Goal: Task Accomplishment & Management: Manage account settings

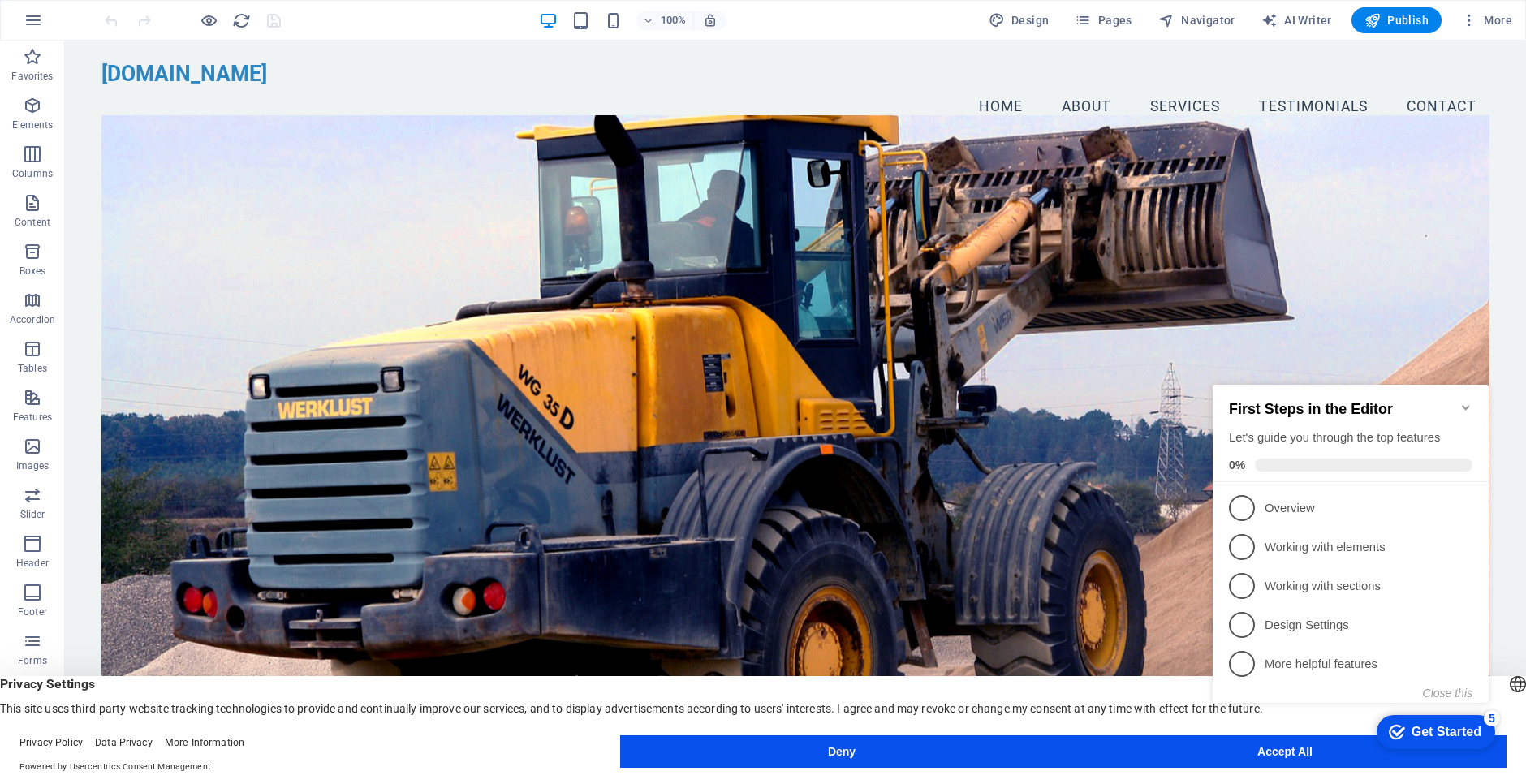
click at [1458, 731] on div "Get Started" at bounding box center [1447, 732] width 70 height 14
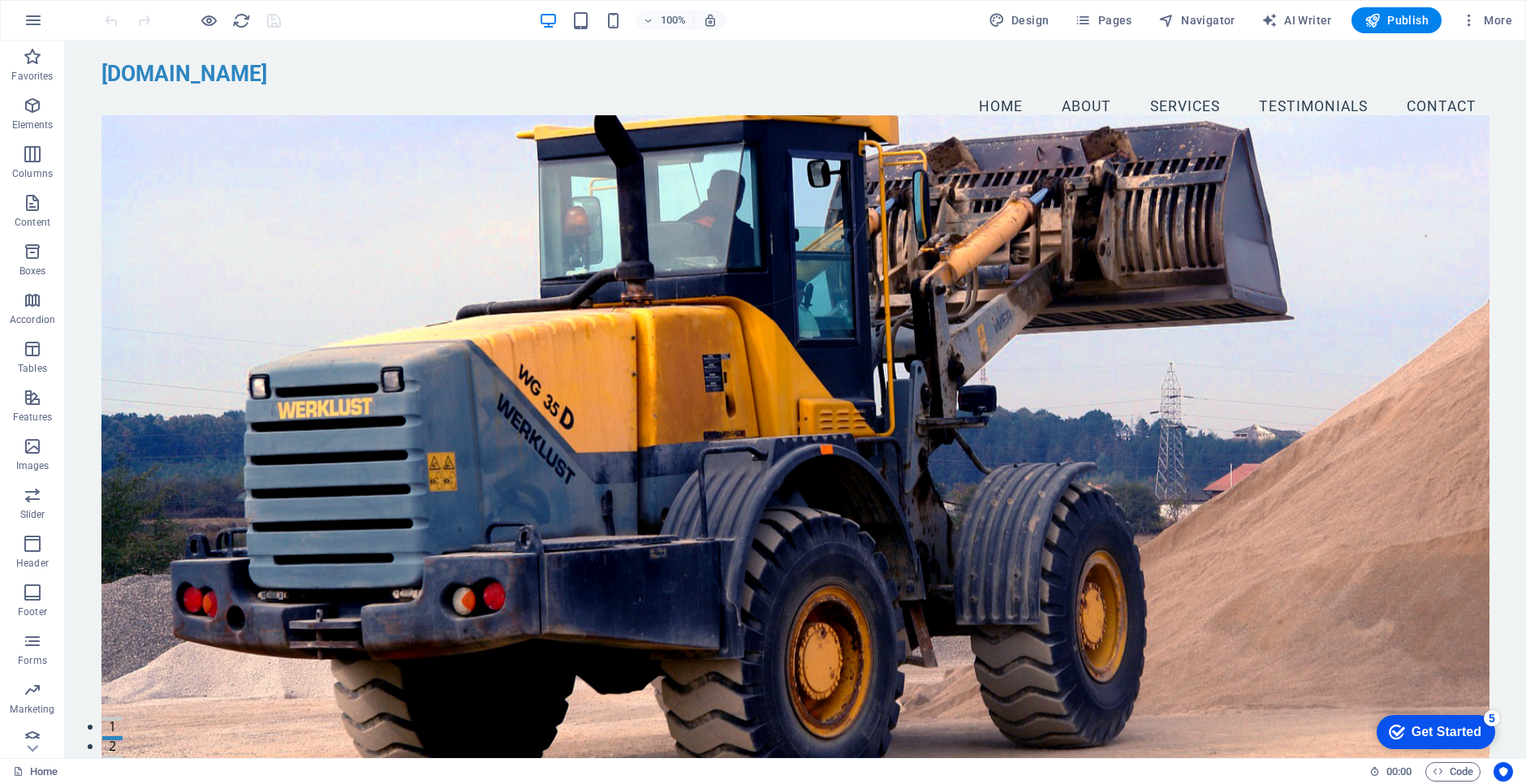
click at [1404, 733] on div "checkmark Get Started 5" at bounding box center [1434, 732] width 93 height 16
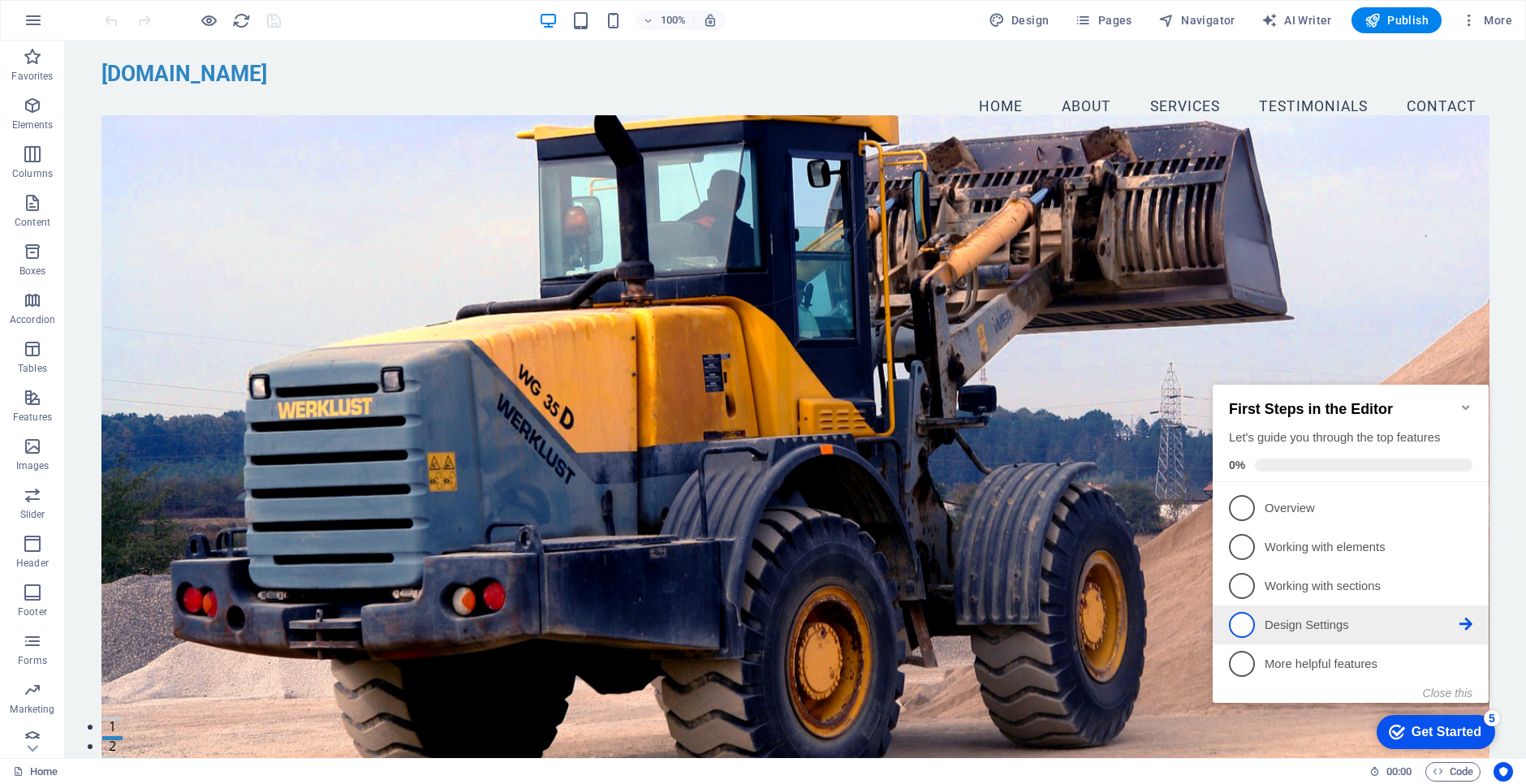
click at [1246, 626] on span "4" at bounding box center [1242, 625] width 26 height 26
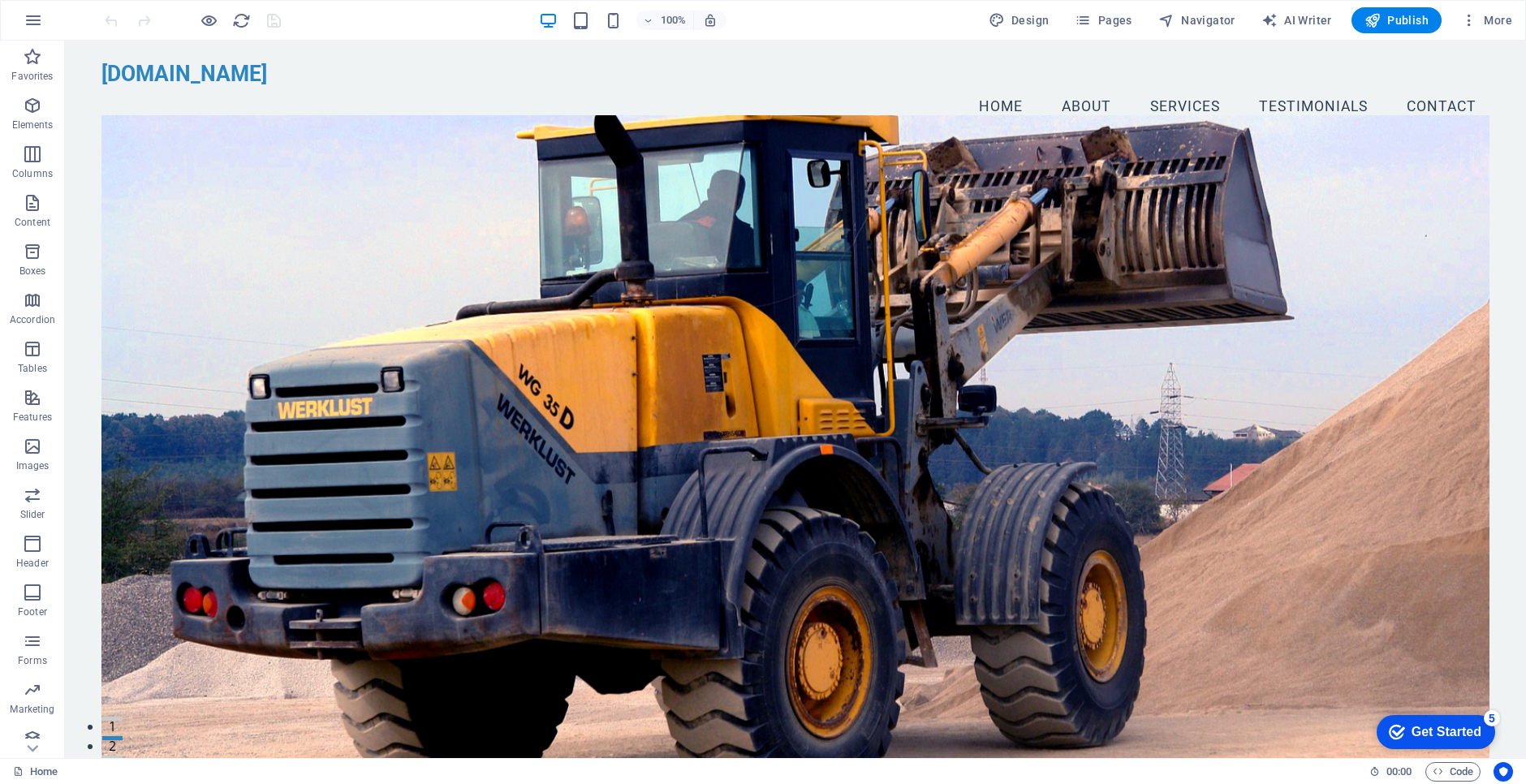
click at [1452, 729] on div "Get Started" at bounding box center [1447, 732] width 70 height 14
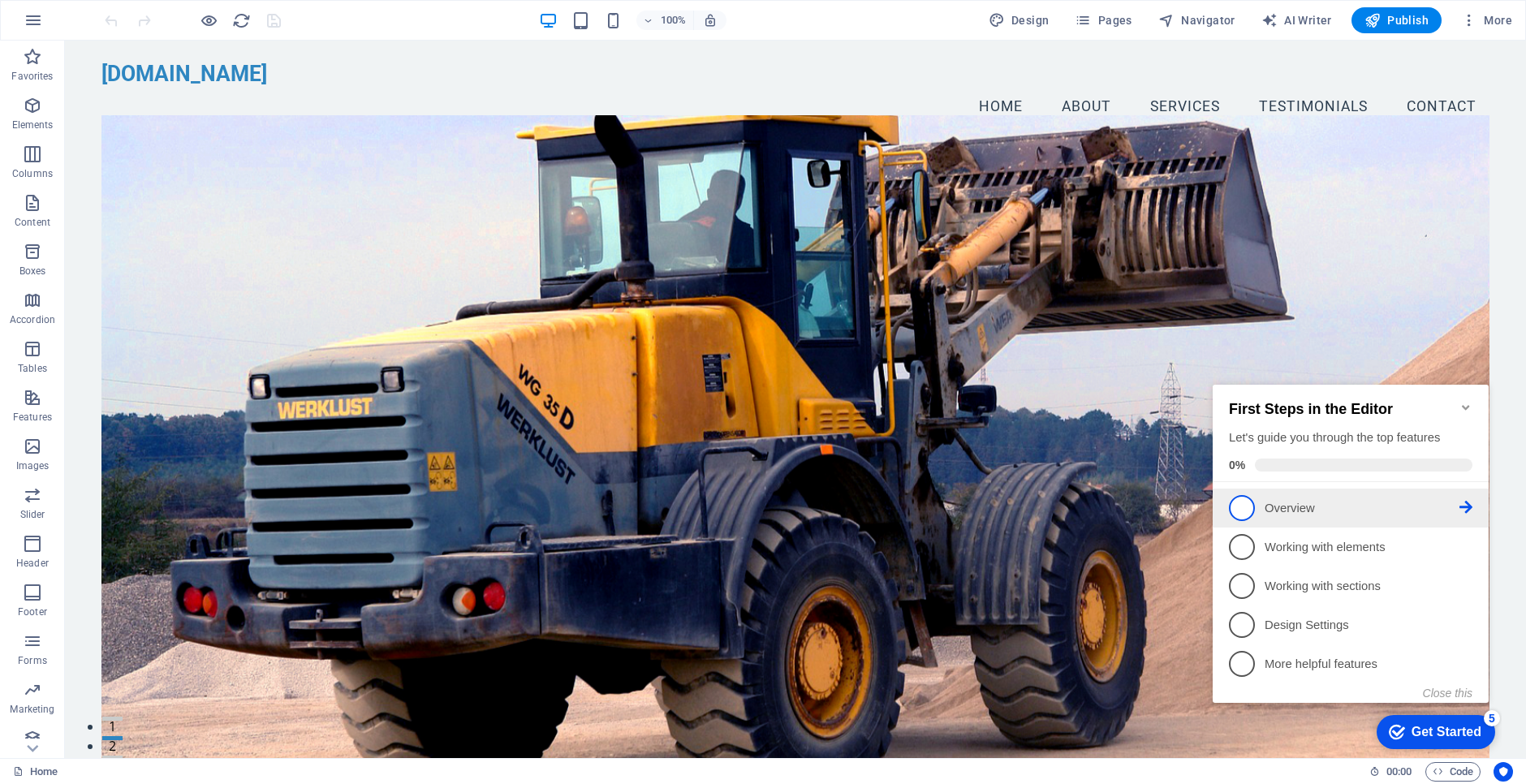
click at [1242, 505] on span "1" at bounding box center [1242, 508] width 26 height 26
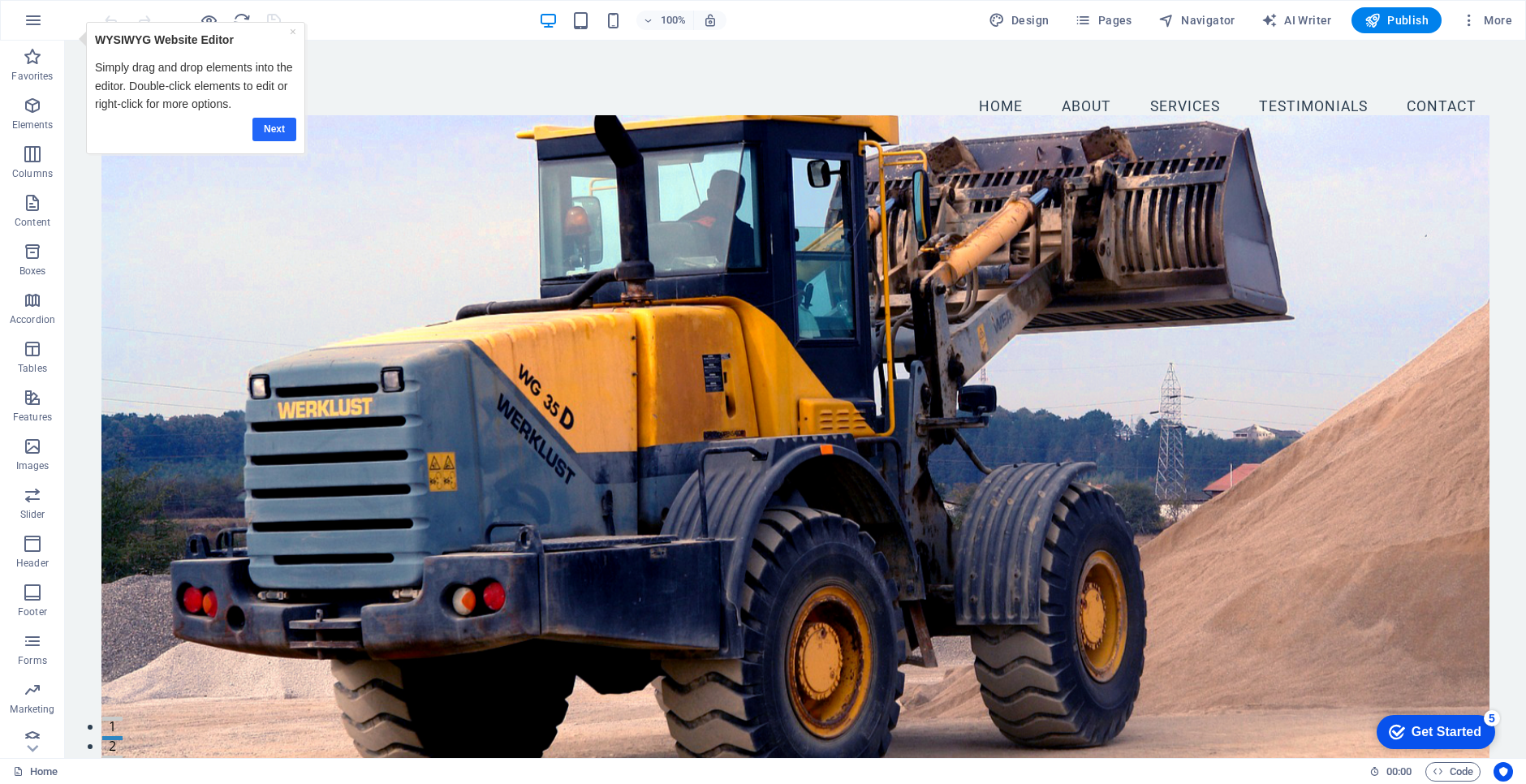
click at [272, 130] on link "Next" at bounding box center [273, 129] width 44 height 23
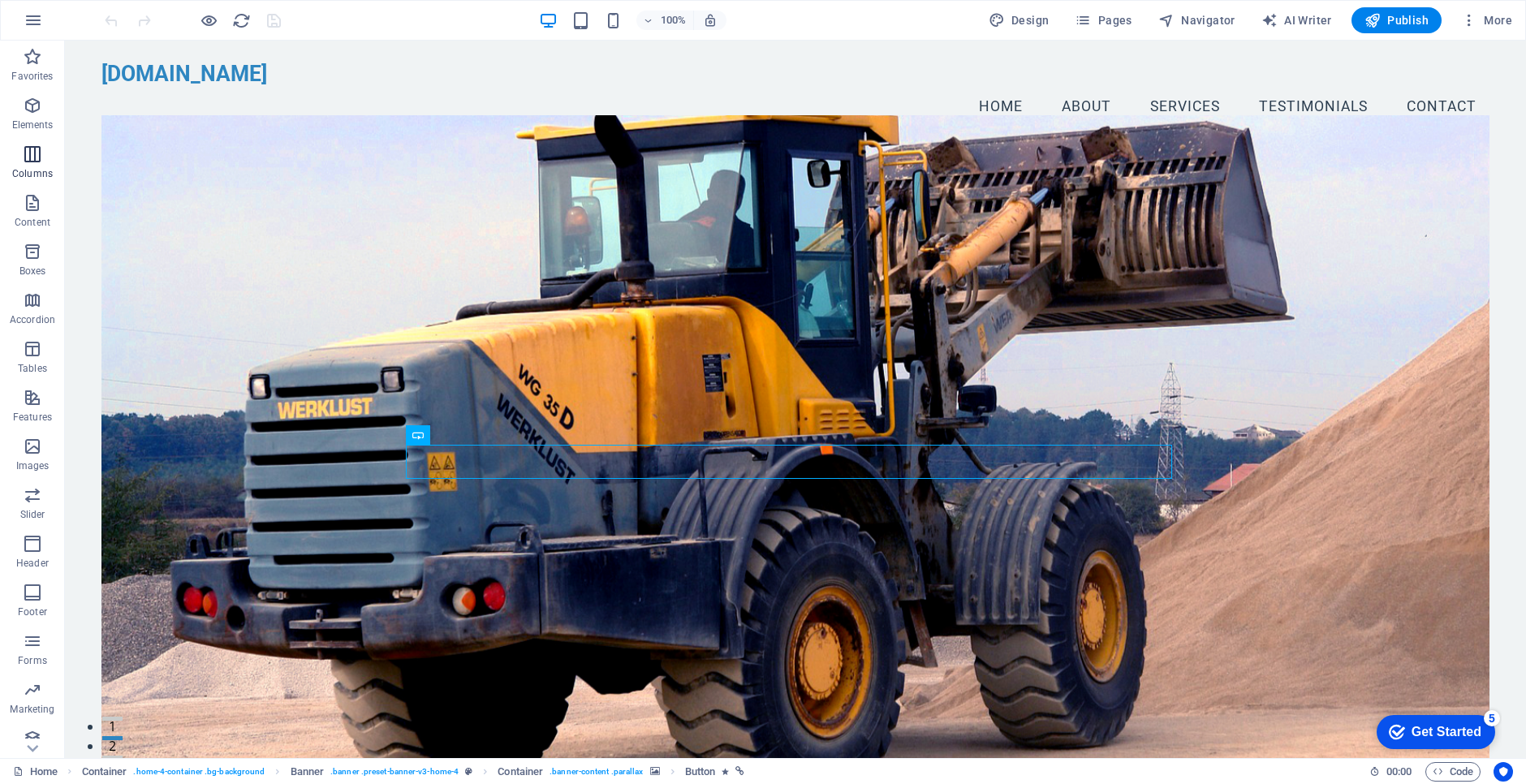
click at [33, 156] on icon "button" at bounding box center [32, 155] width 20 height 20
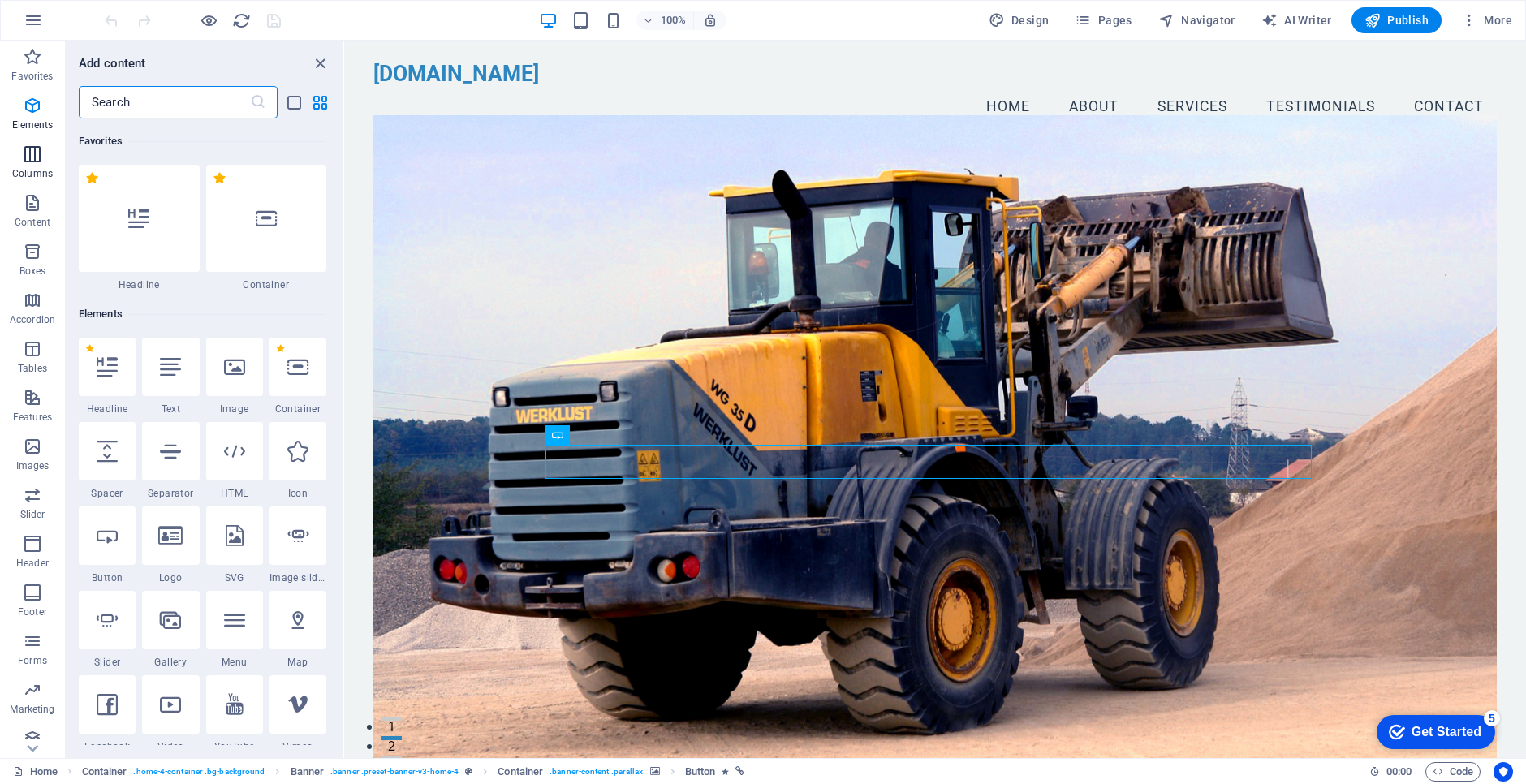
scroll to position [804, 0]
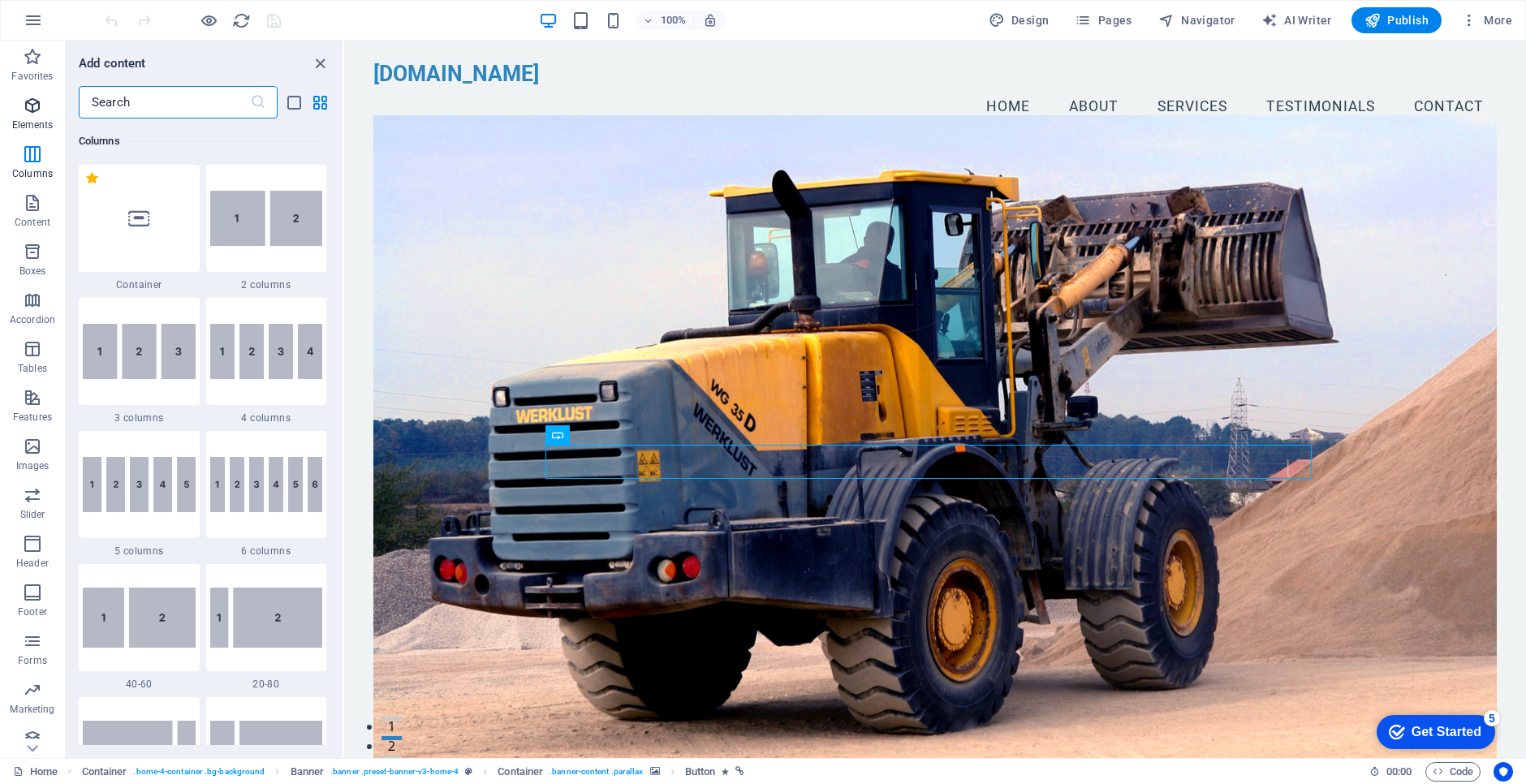
click at [29, 112] on icon "button" at bounding box center [32, 106] width 20 height 20
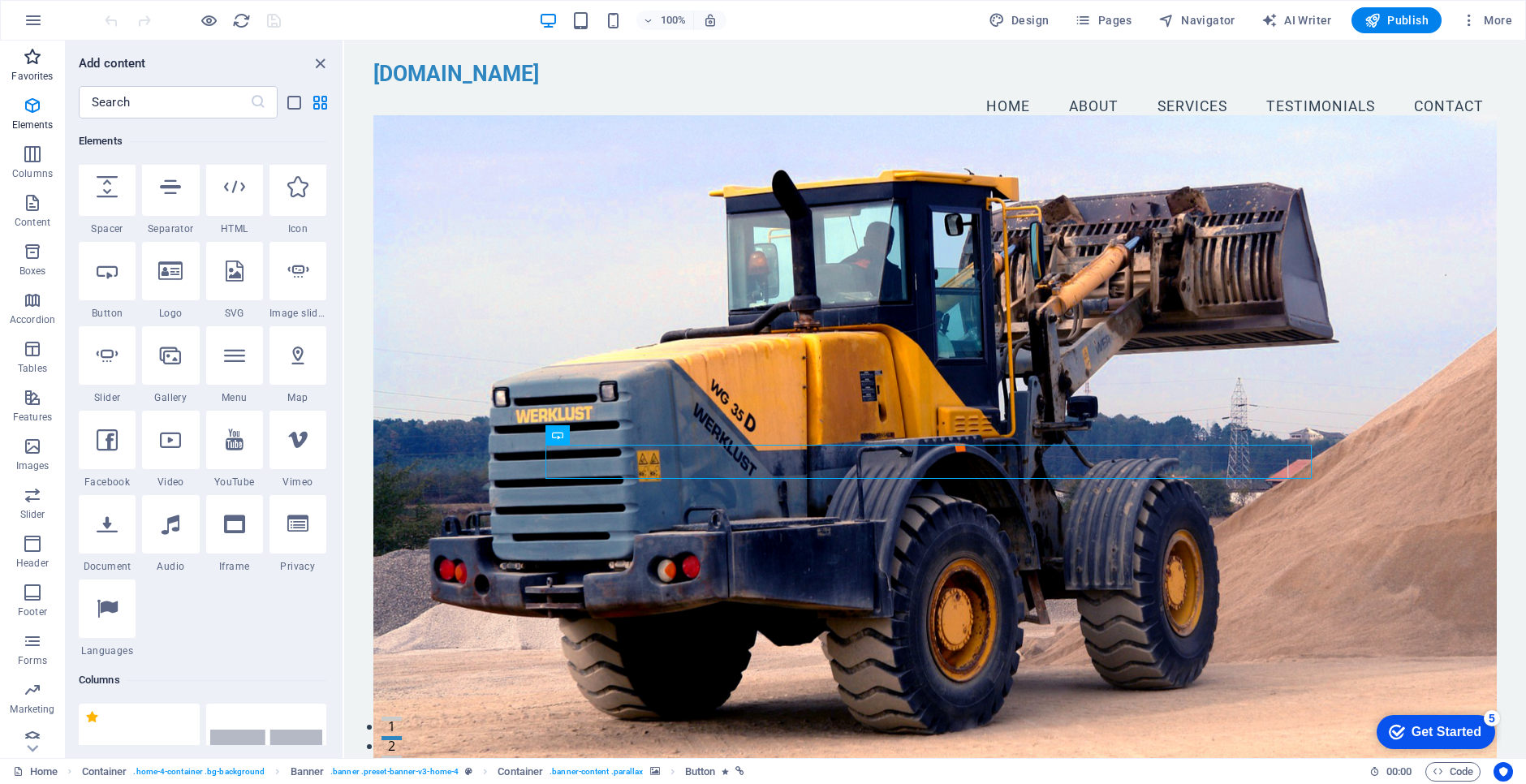
click at [26, 63] on icon "button" at bounding box center [32, 57] width 20 height 20
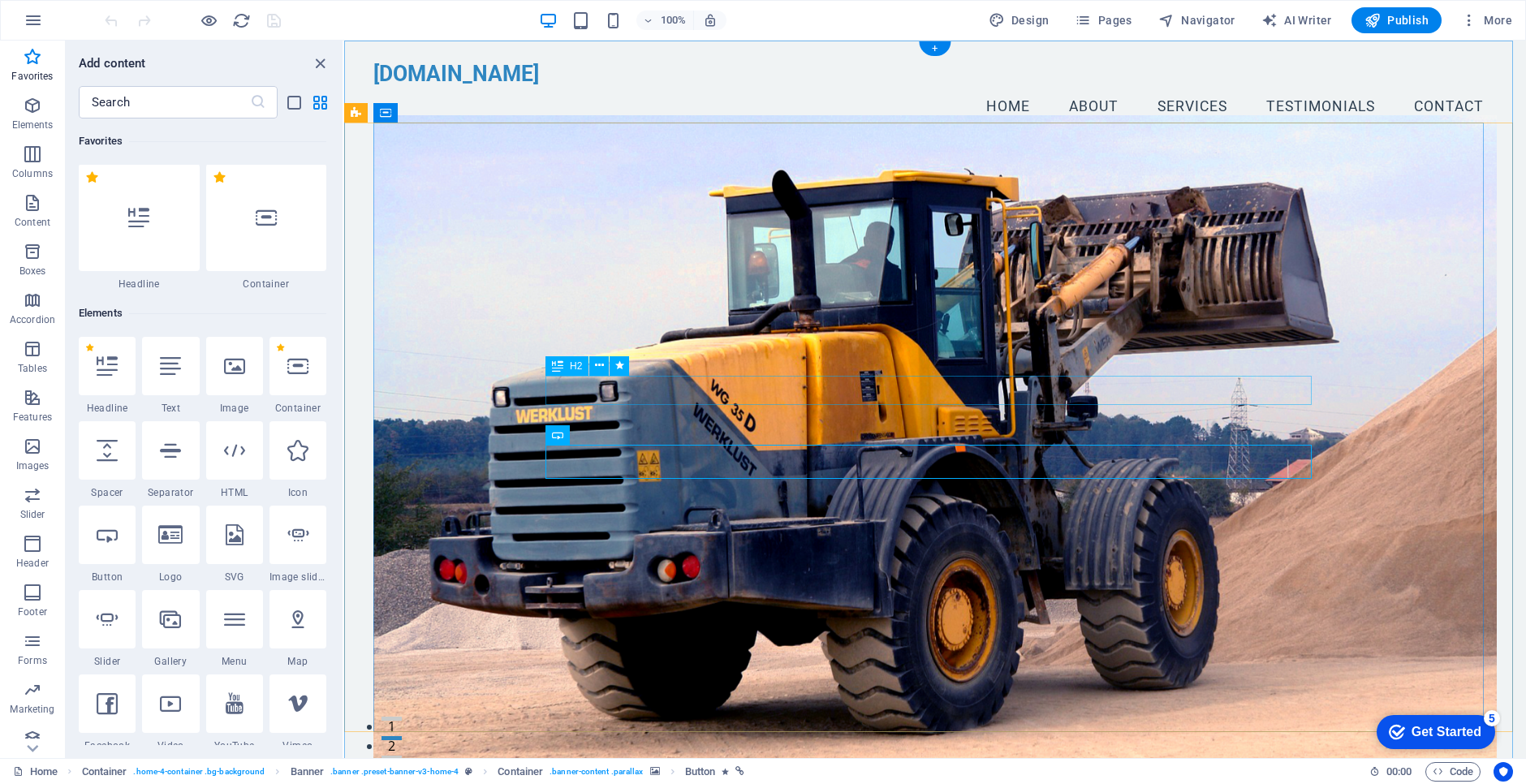
scroll to position [0, 0]
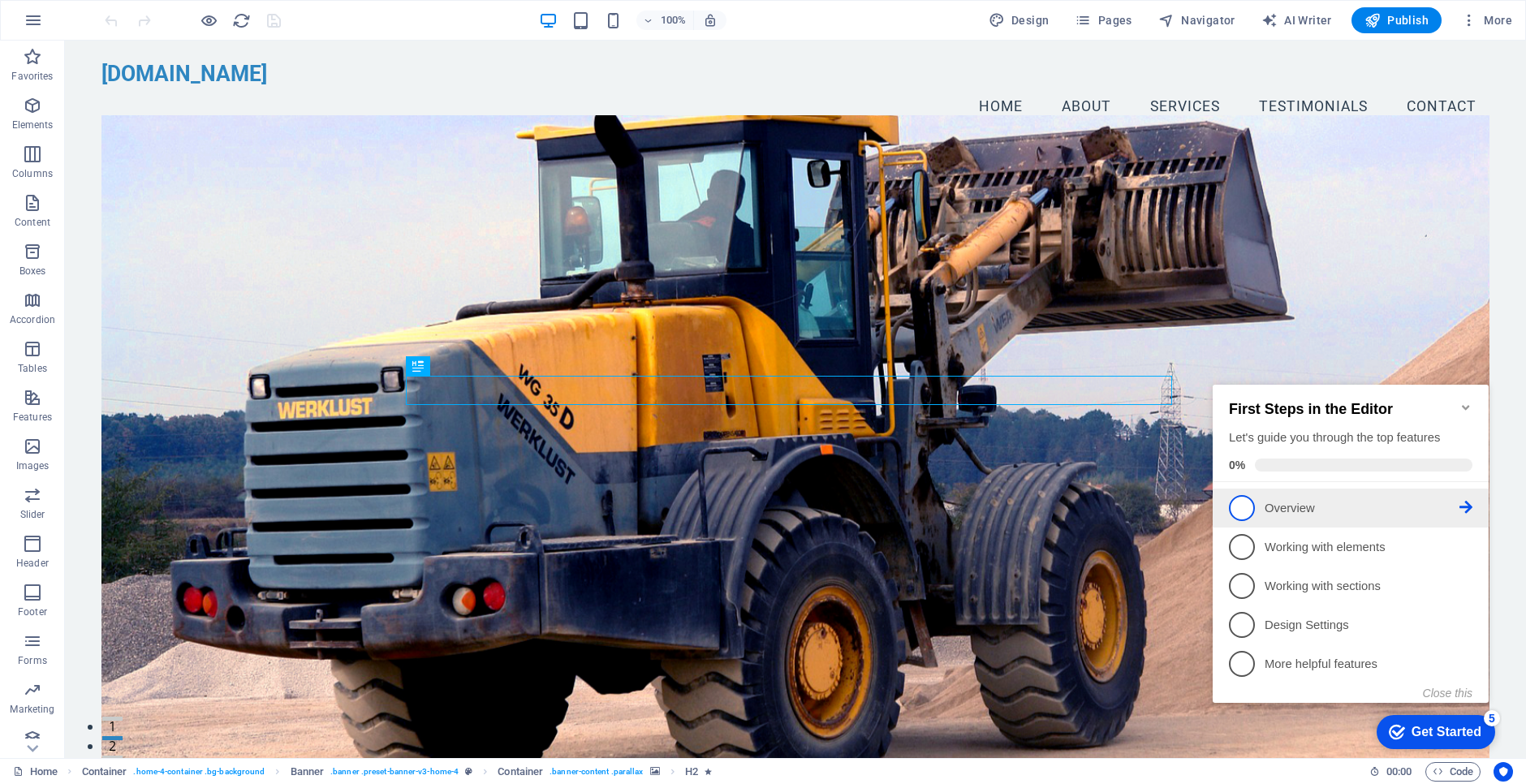
click at [1284, 505] on p "Overview - incomplete" at bounding box center [1361, 508] width 195 height 17
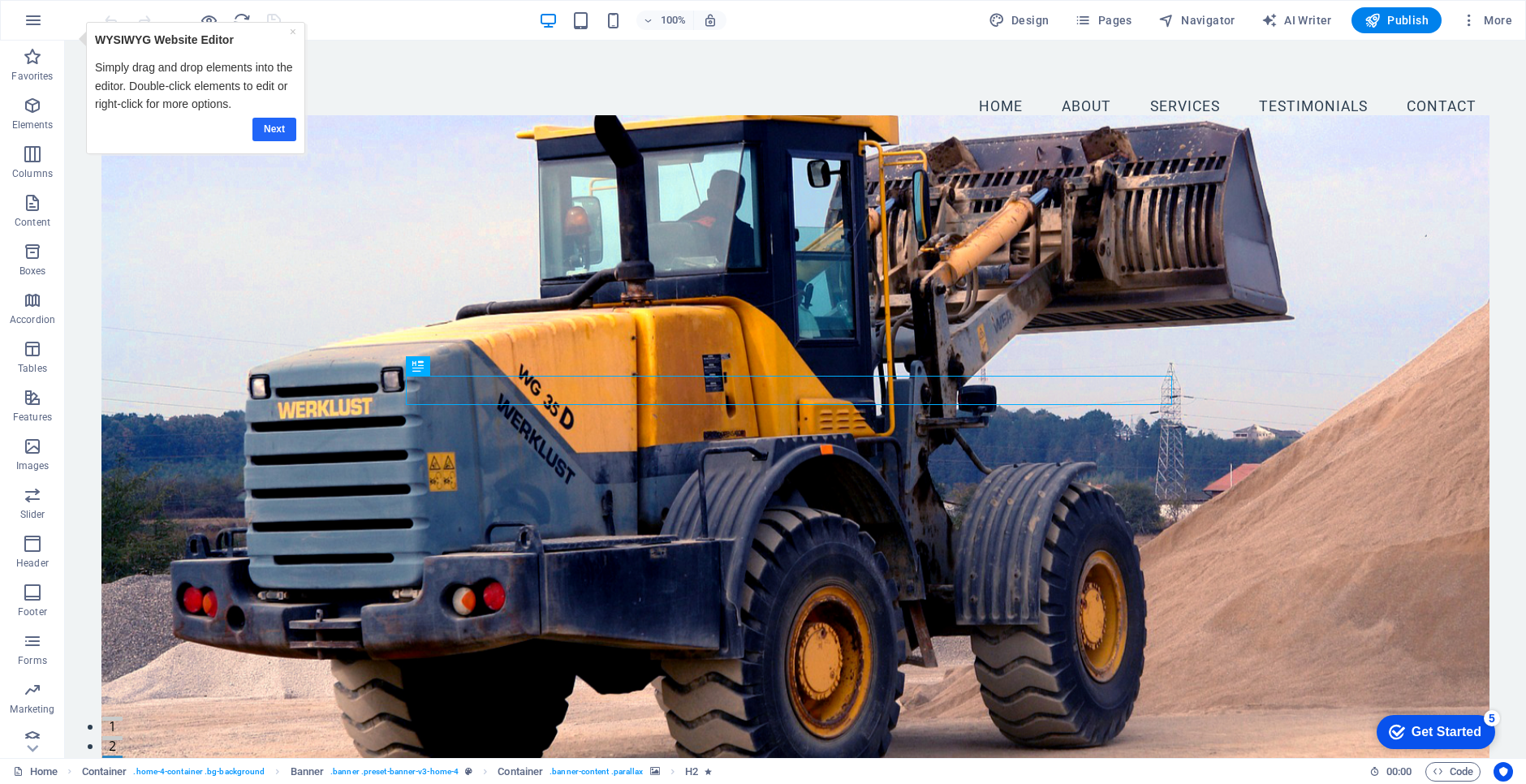
click at [268, 128] on link "Next" at bounding box center [273, 129] width 44 height 23
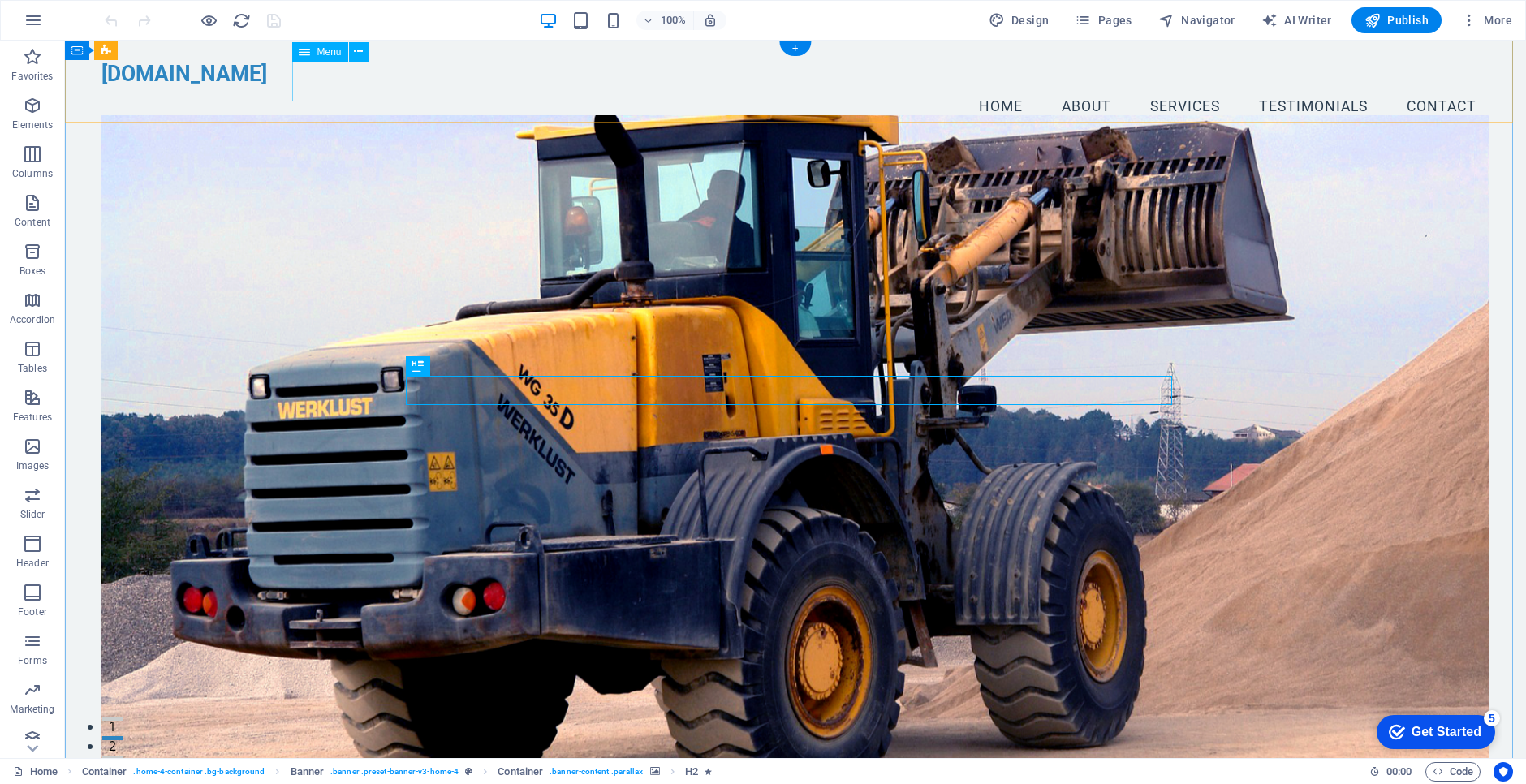
click at [1300, 87] on nav "Home About Services Testimonials Contact" at bounding box center [796, 107] width 1388 height 40
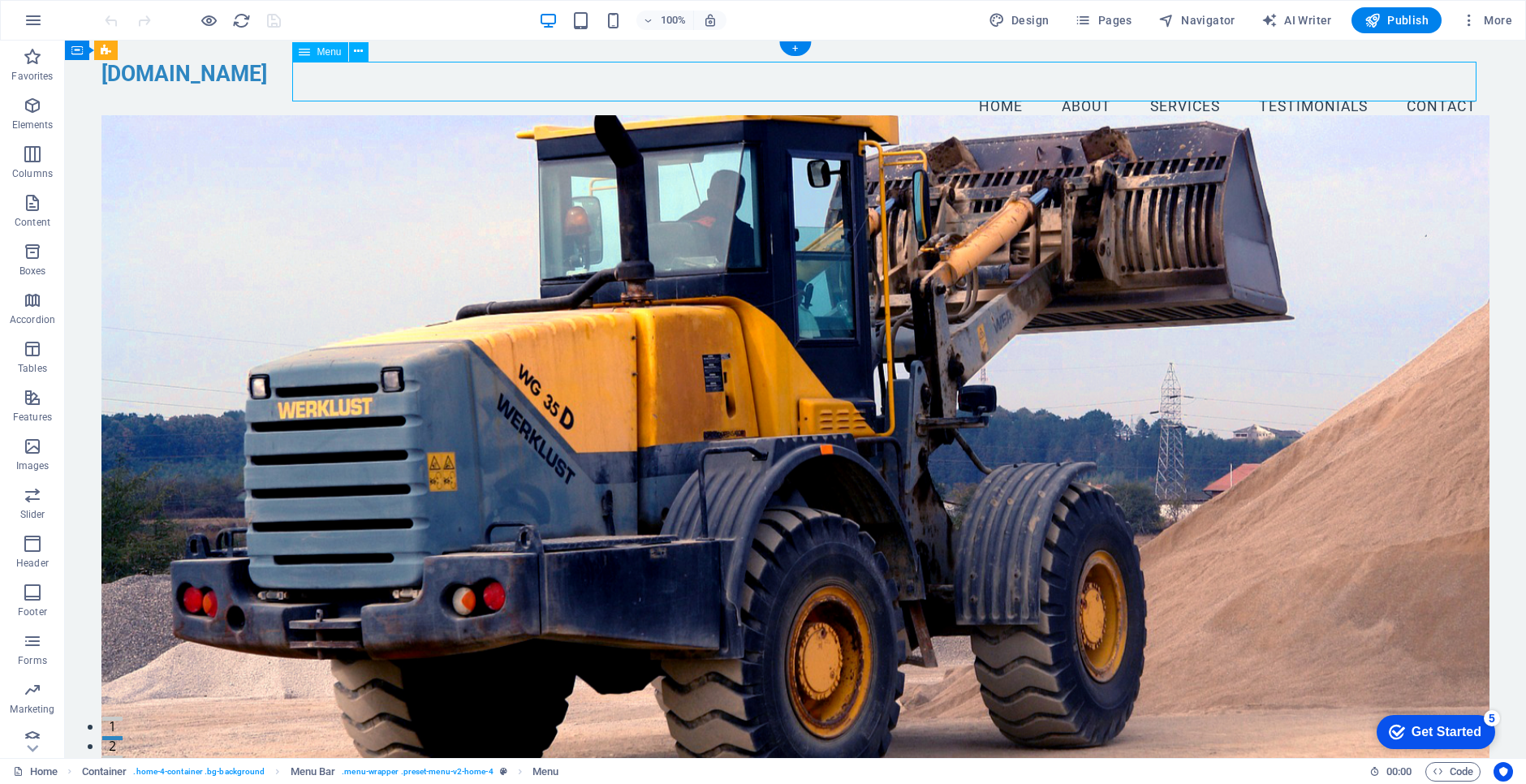
click at [1297, 87] on nav "Home About Services Testimonials Contact" at bounding box center [796, 107] width 1388 height 40
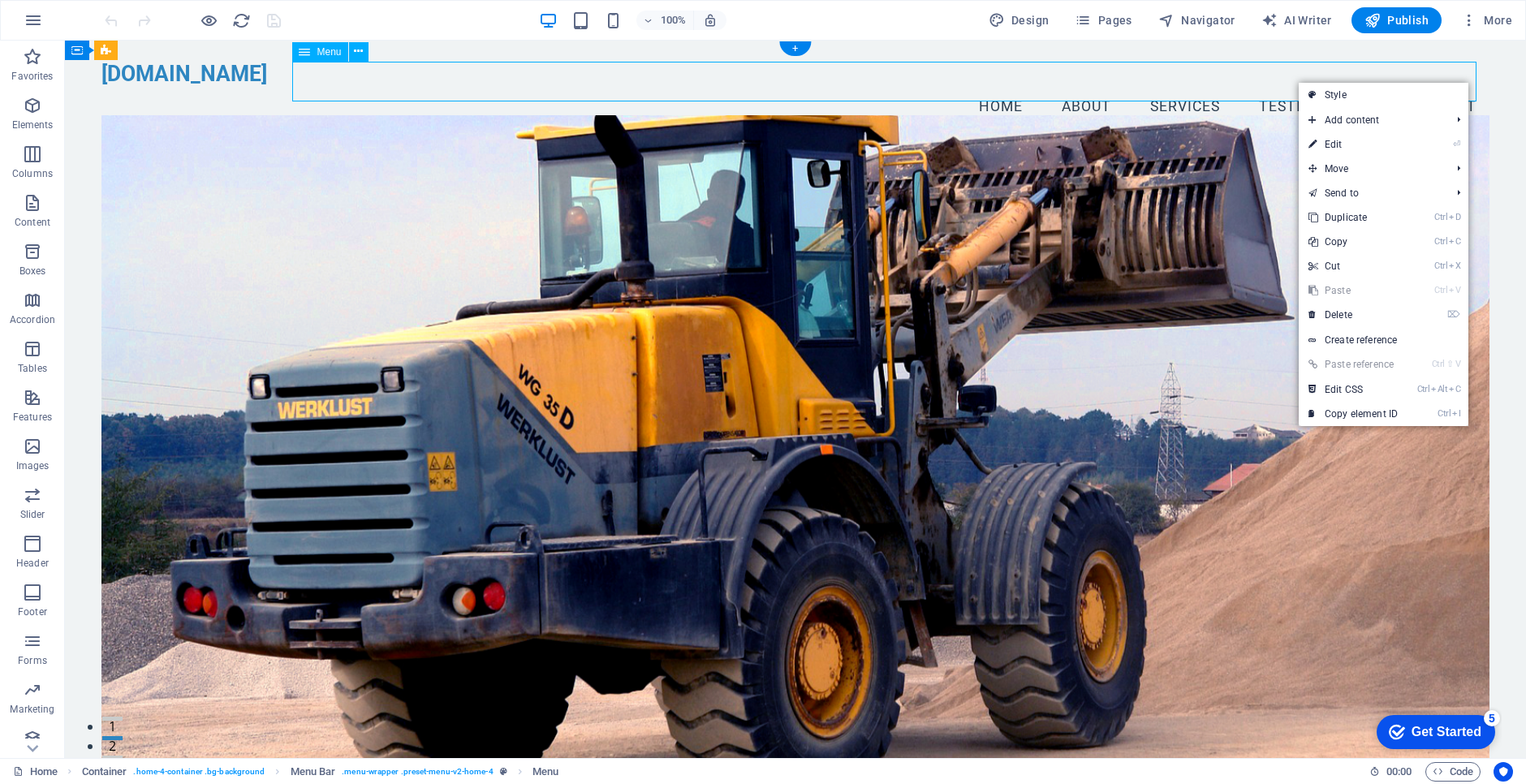
click at [1297, 87] on nav "Home About Services Testimonials Contact" at bounding box center [796, 107] width 1388 height 40
select select
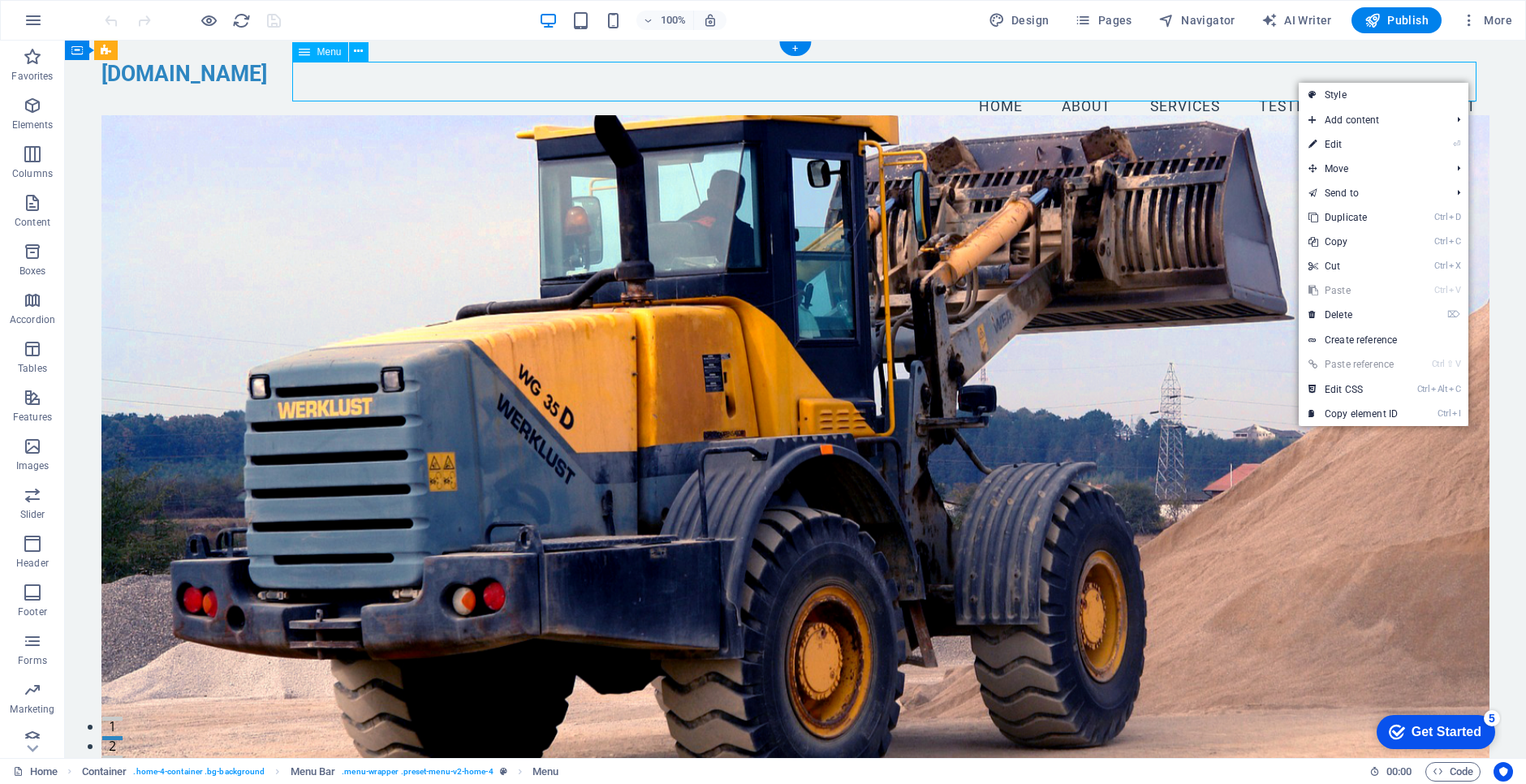
select select
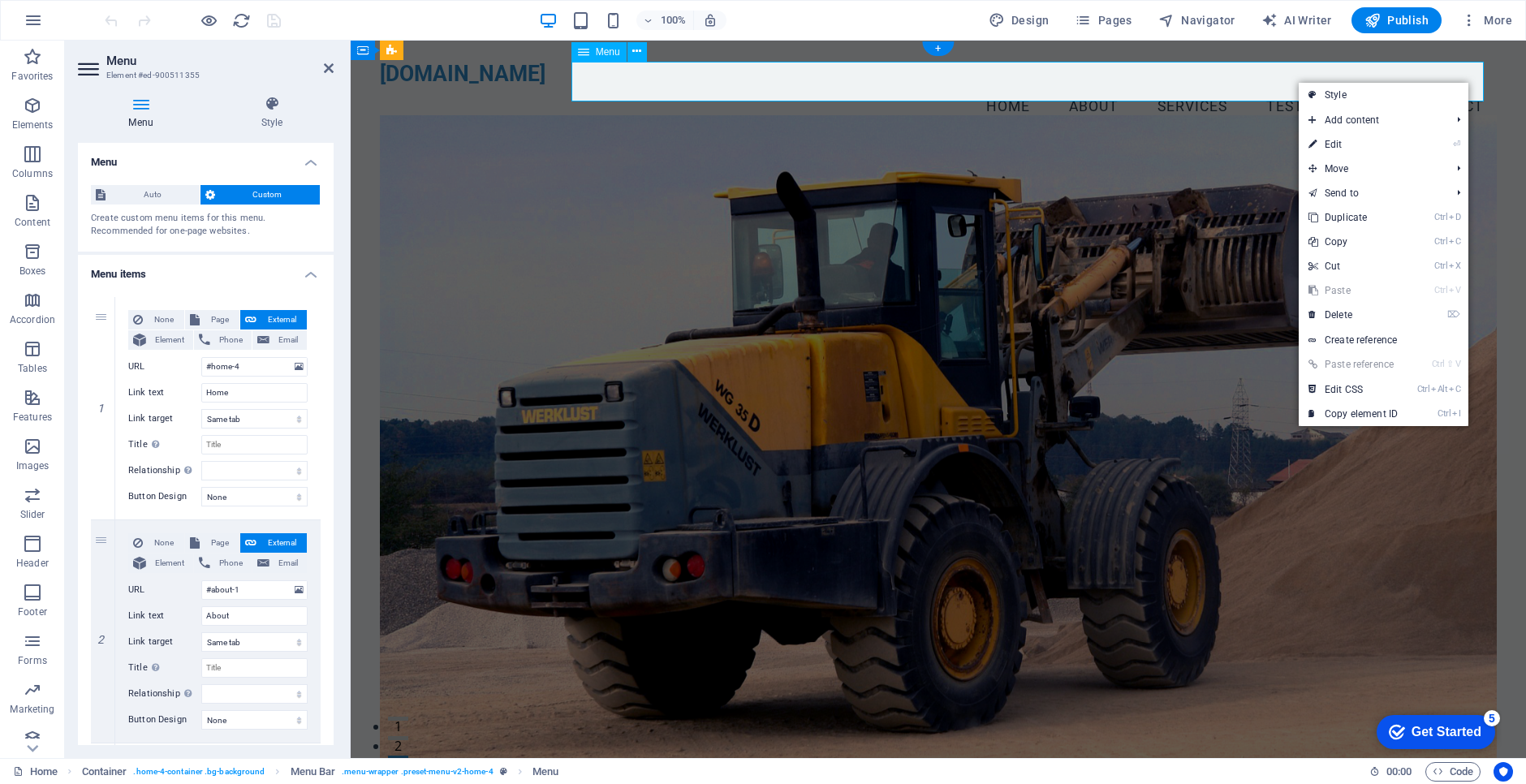
click at [894, 87] on nav "Home About Services Testimonials Contact" at bounding box center [938, 107] width 1117 height 40
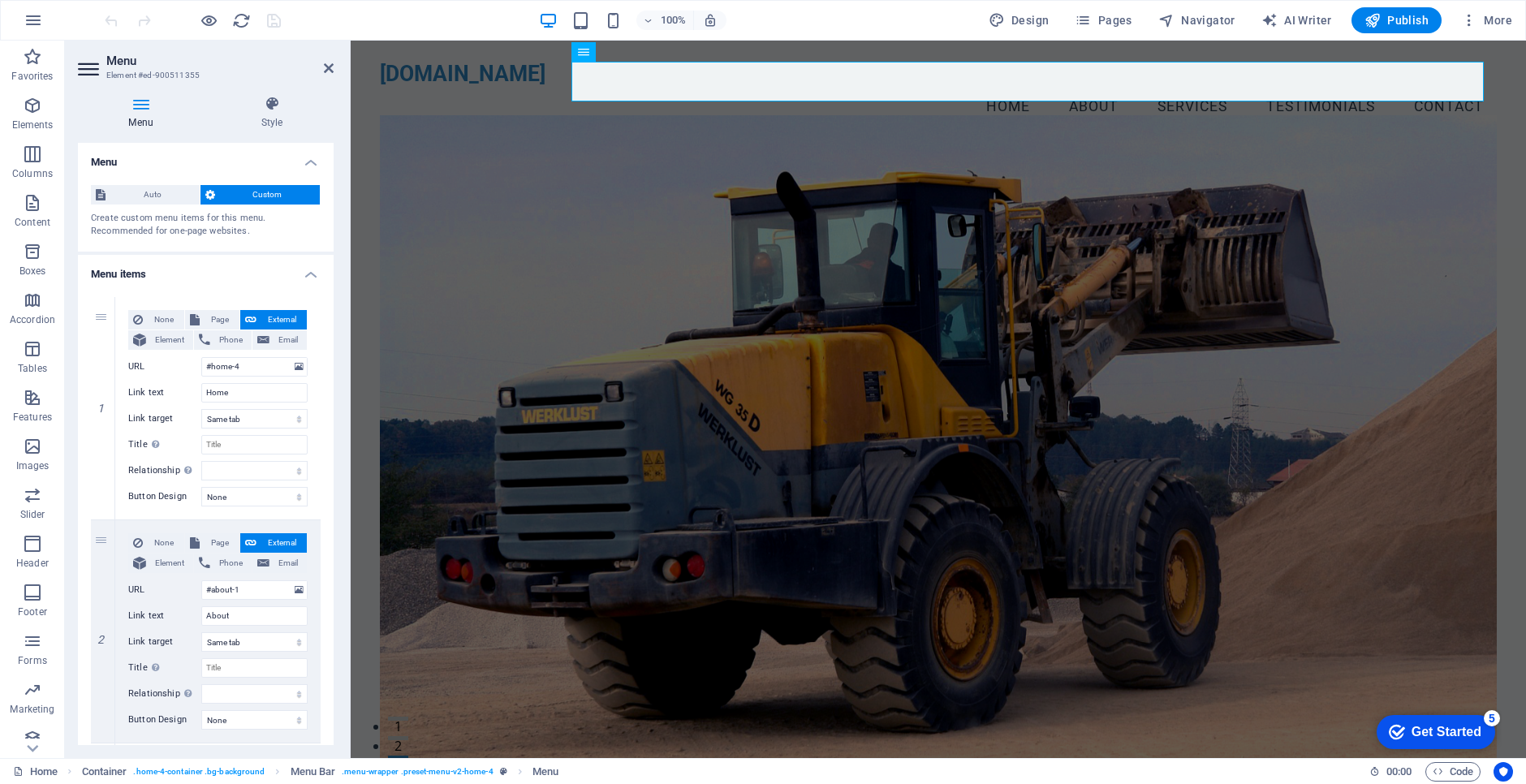
click at [546, 153] on figure at bounding box center [938, 441] width 1117 height 654
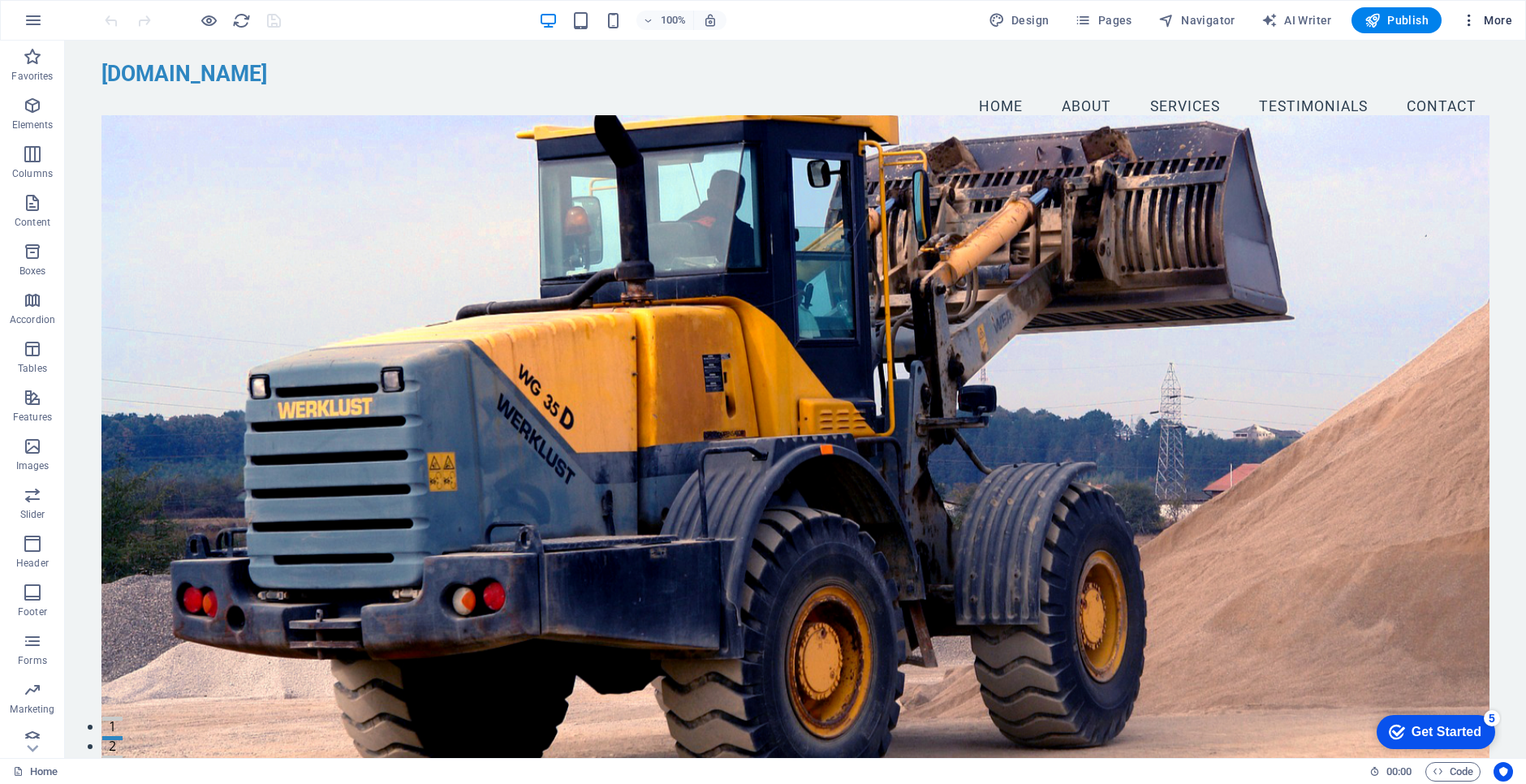
click at [1470, 21] on icon "button" at bounding box center [1469, 21] width 16 height 16
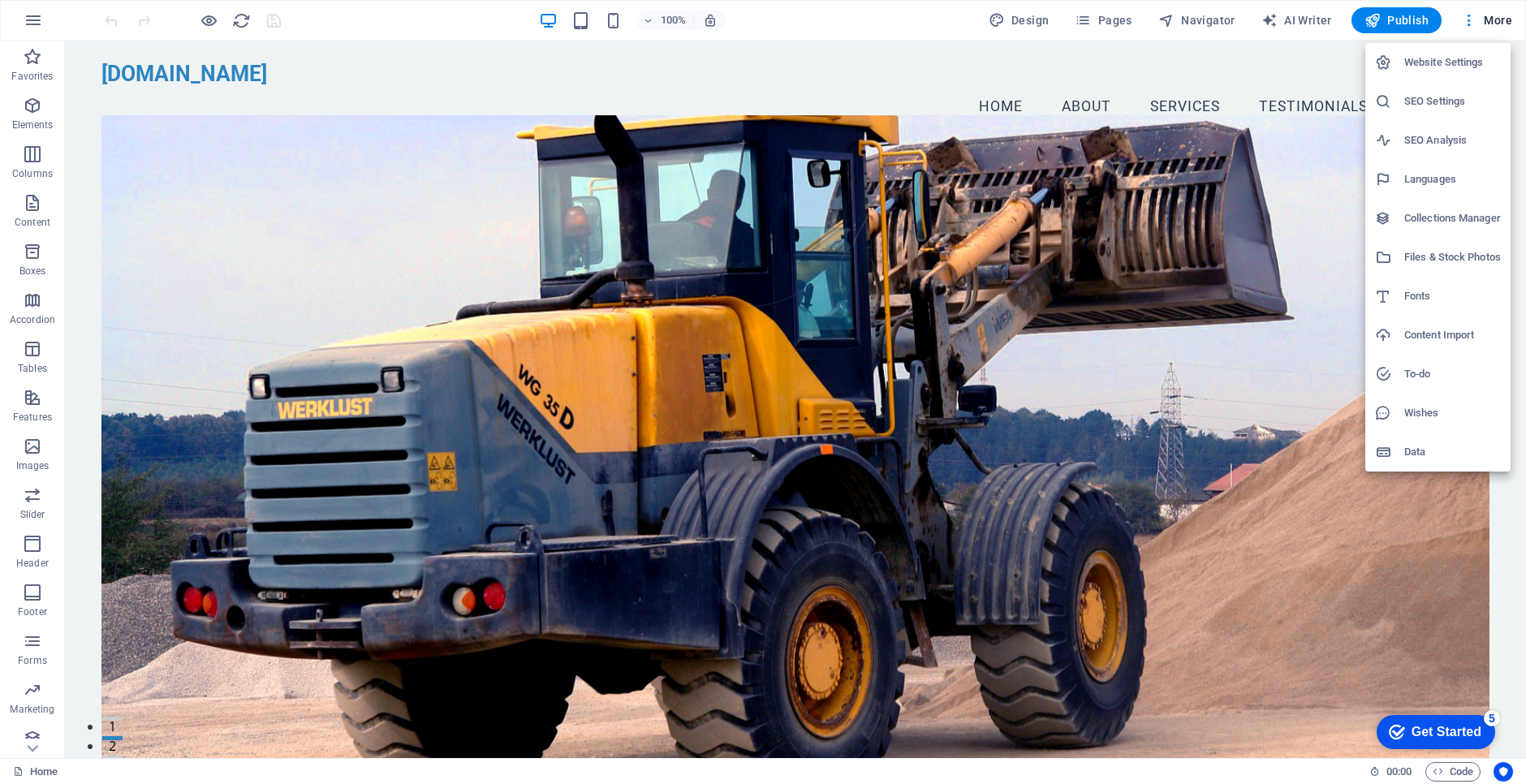
click at [1459, 56] on h6 "Website Settings" at bounding box center [1452, 63] width 96 height 20
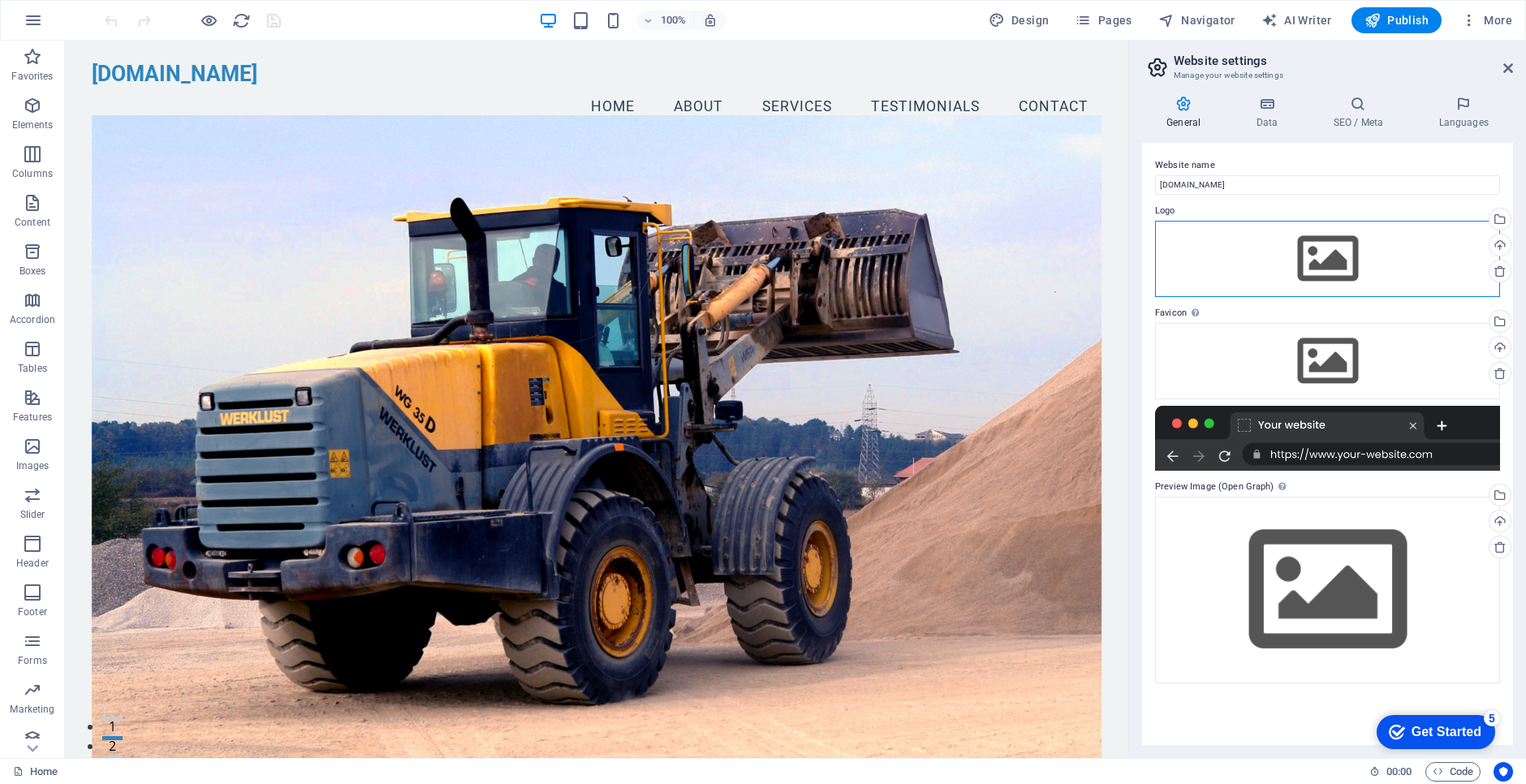
click at [1321, 254] on div "Drag files here, click to choose files or select files from Files or our free s…" at bounding box center [1327, 259] width 345 height 76
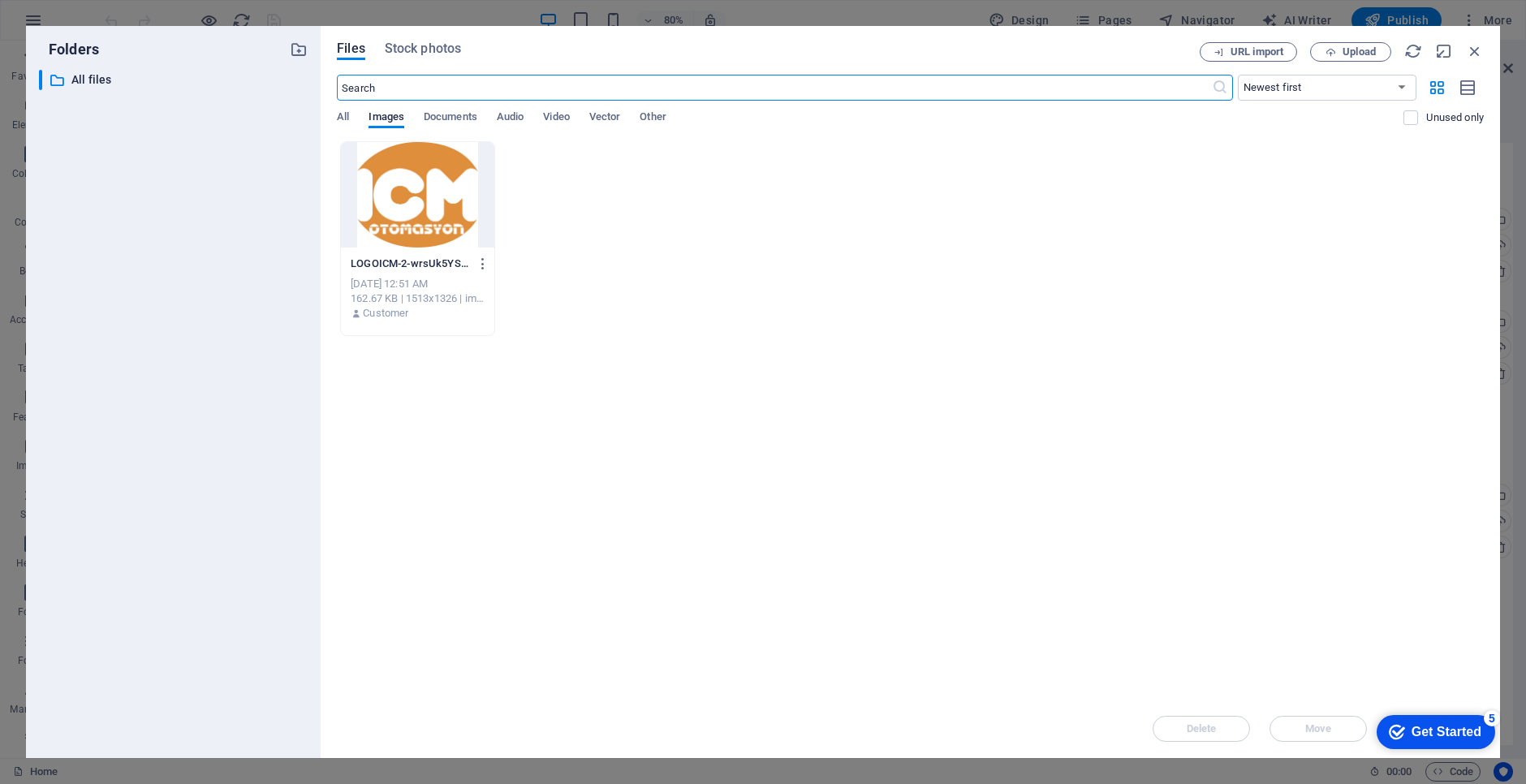
click at [409, 229] on div at bounding box center [417, 194] width 153 height 105
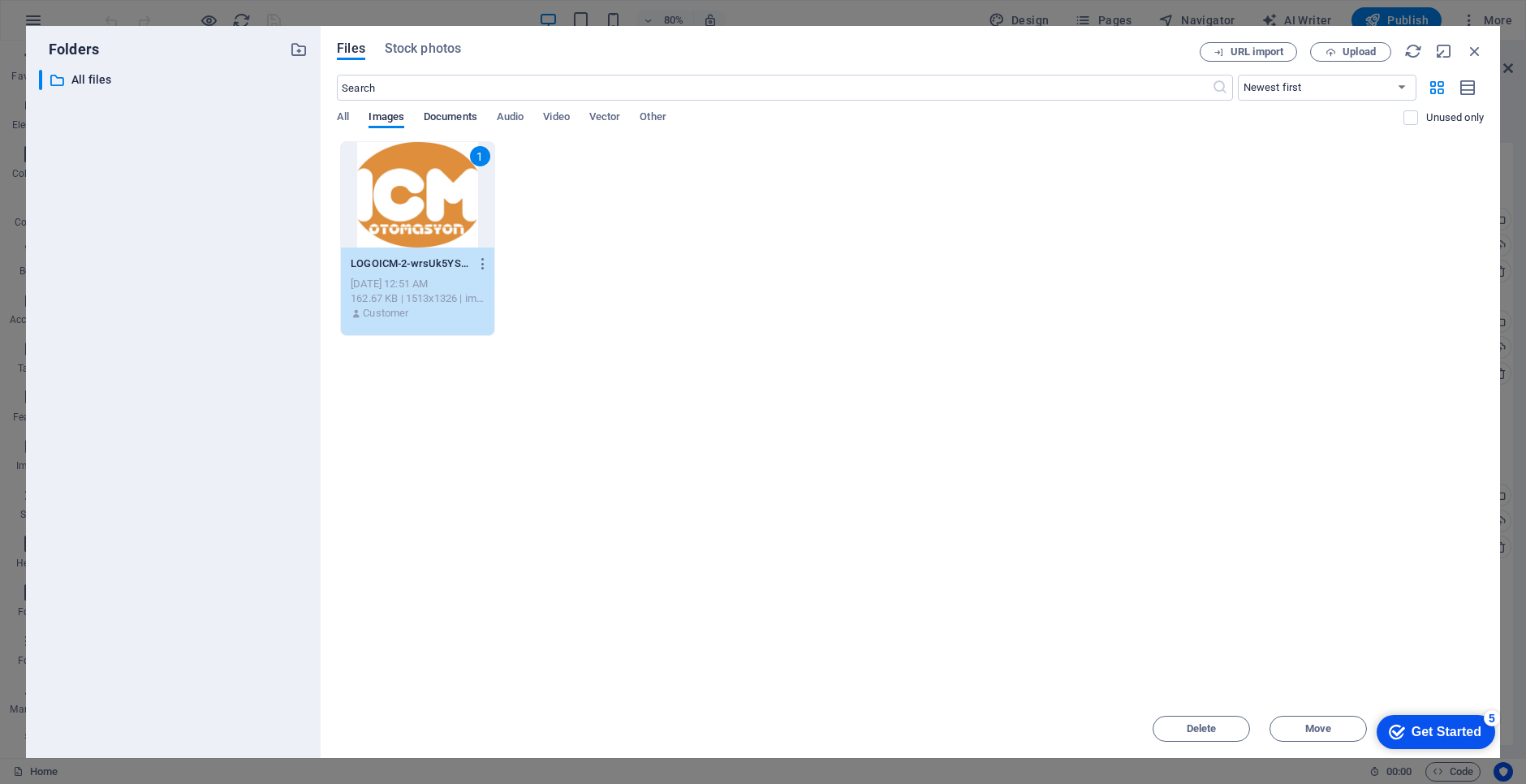
click at [446, 117] on span "Documents" at bounding box center [451, 118] width 54 height 22
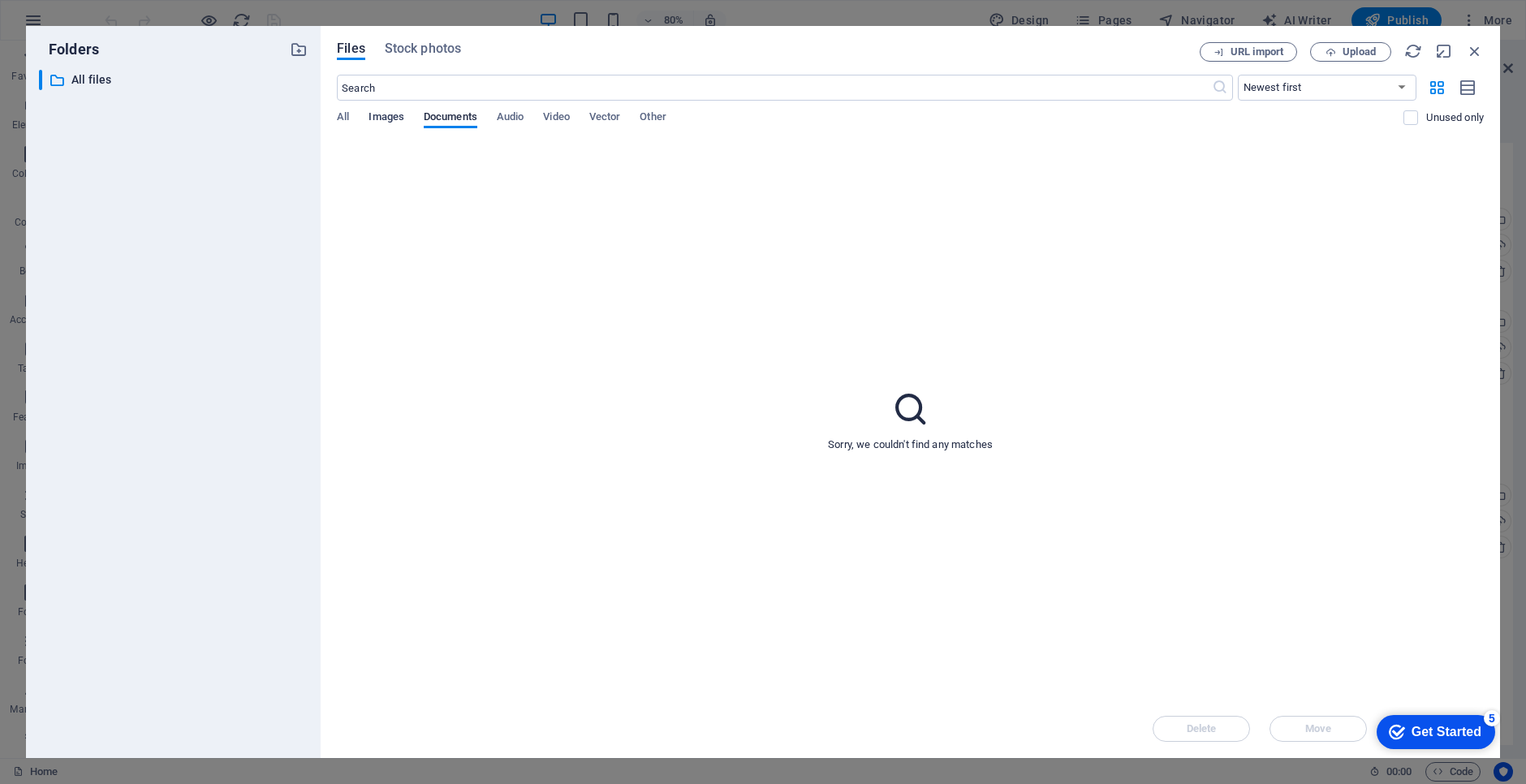
click at [377, 116] on span "Images" at bounding box center [387, 118] width 36 height 22
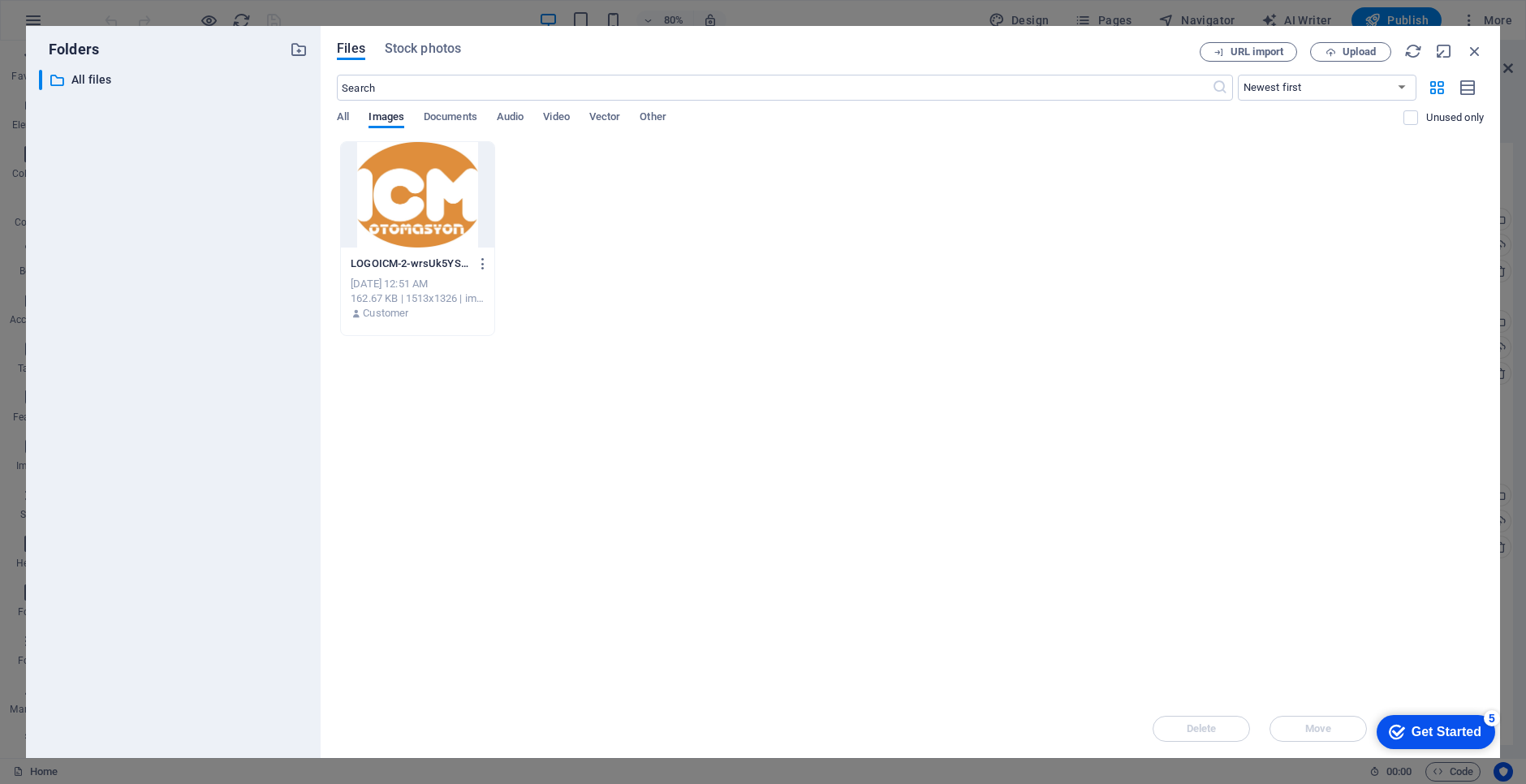
click at [1041, 333] on div "LOGOICM-2-wrsUk5YS3aI4zRAVeyXL8Q.jpg LOGOICM-2-wrsUk5YS3aI4zRAVeyXL8Q.jpg Sep 3…" at bounding box center [910, 238] width 1147 height 195
click at [1478, 48] on icon "button" at bounding box center [1475, 51] width 18 height 18
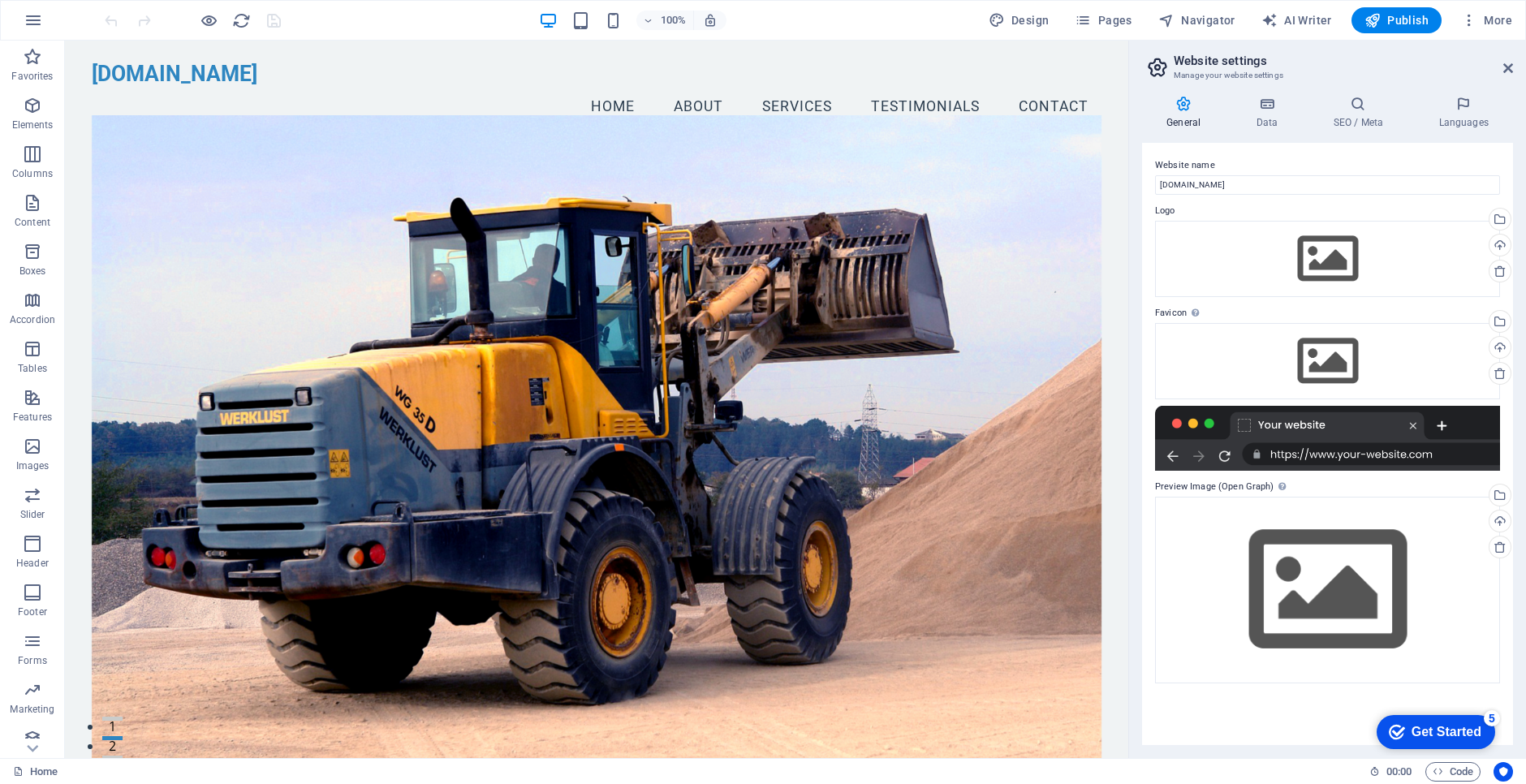
click at [1157, 66] on icon at bounding box center [1157, 67] width 24 height 22
click at [1508, 67] on icon at bounding box center [1508, 68] width 10 height 13
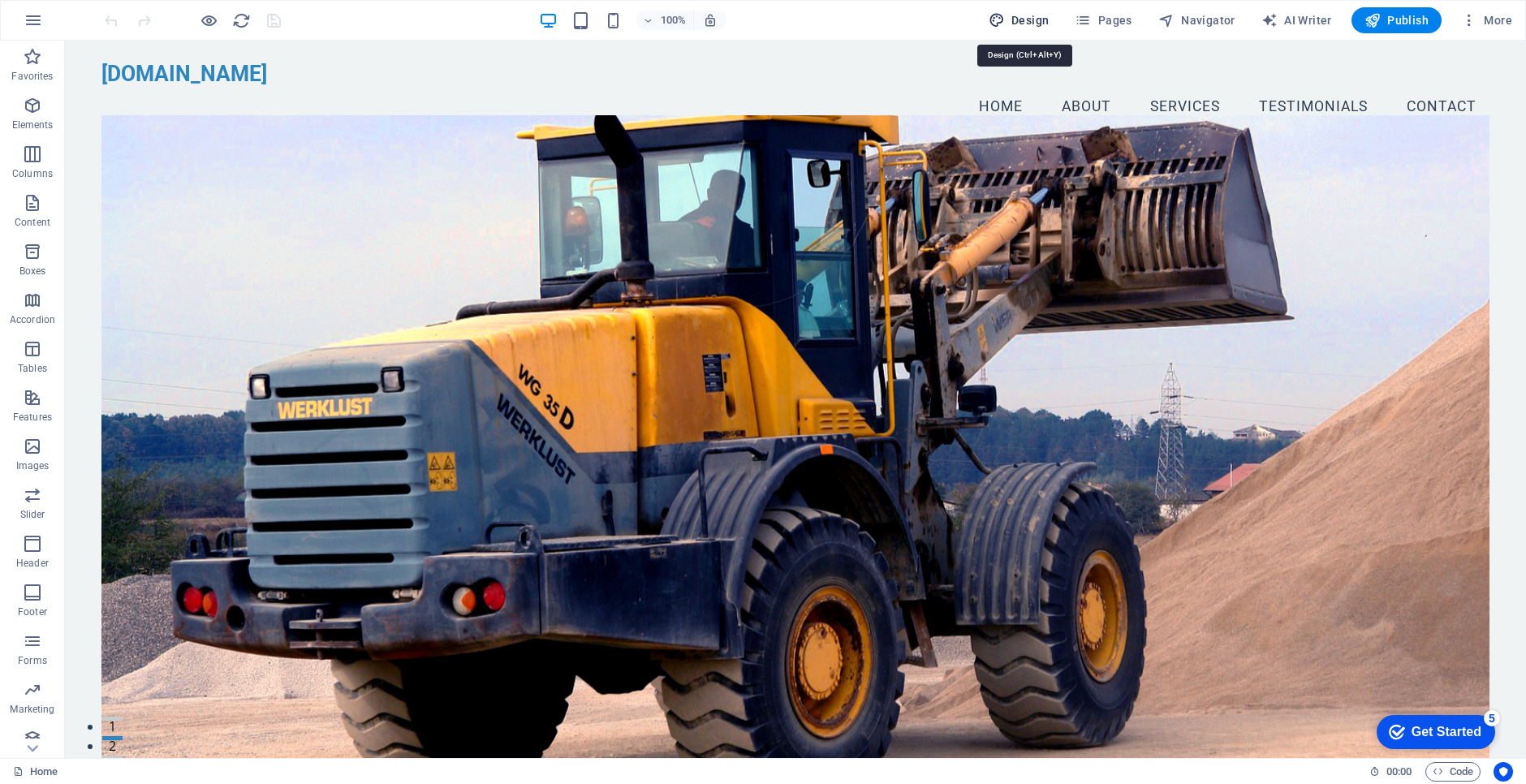
select select "px"
select select "200"
select select "px"
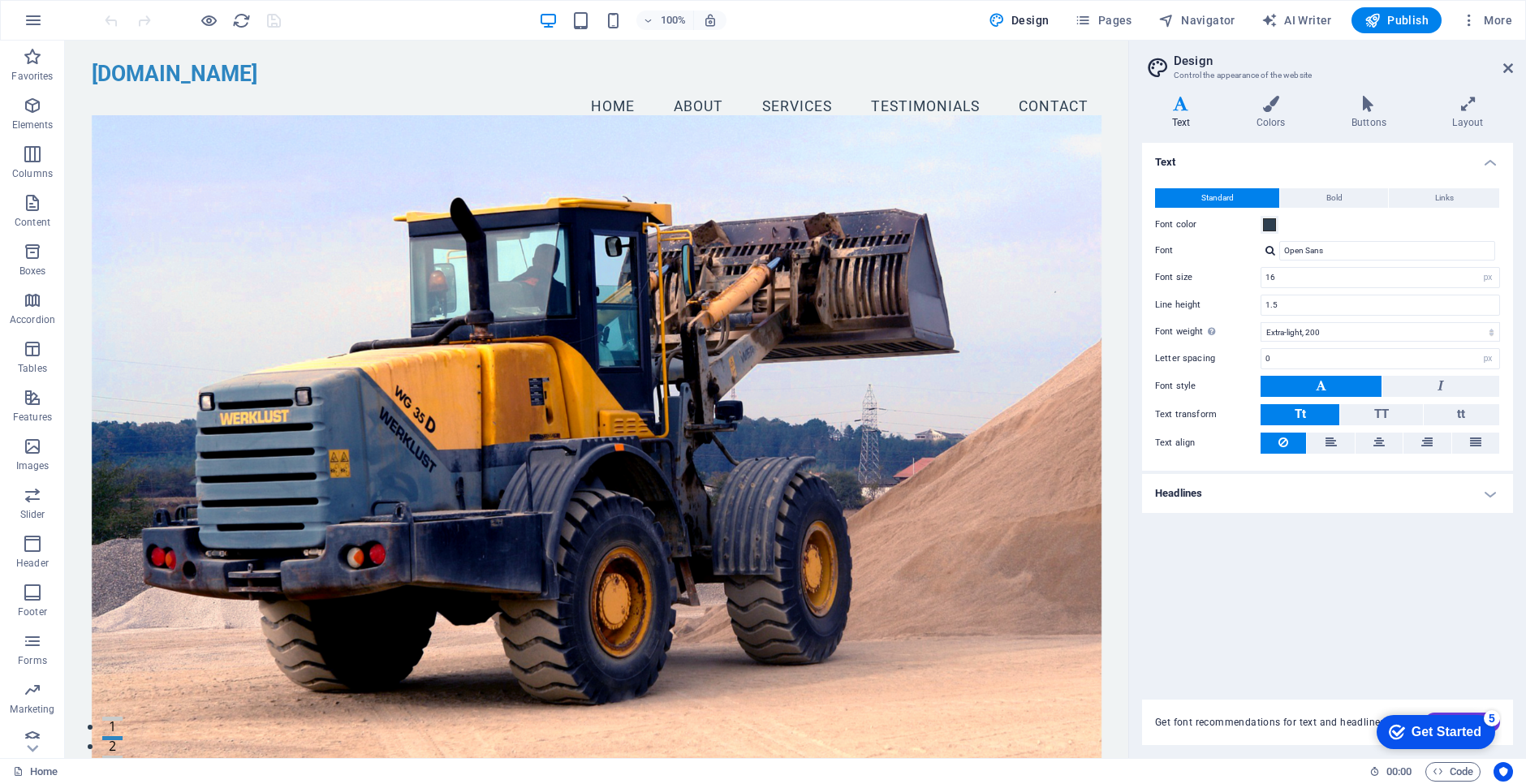
drag, startPoint x: 1120, startPoint y: 164, endPoint x: 1291, endPoint y: 188, distance: 172.7
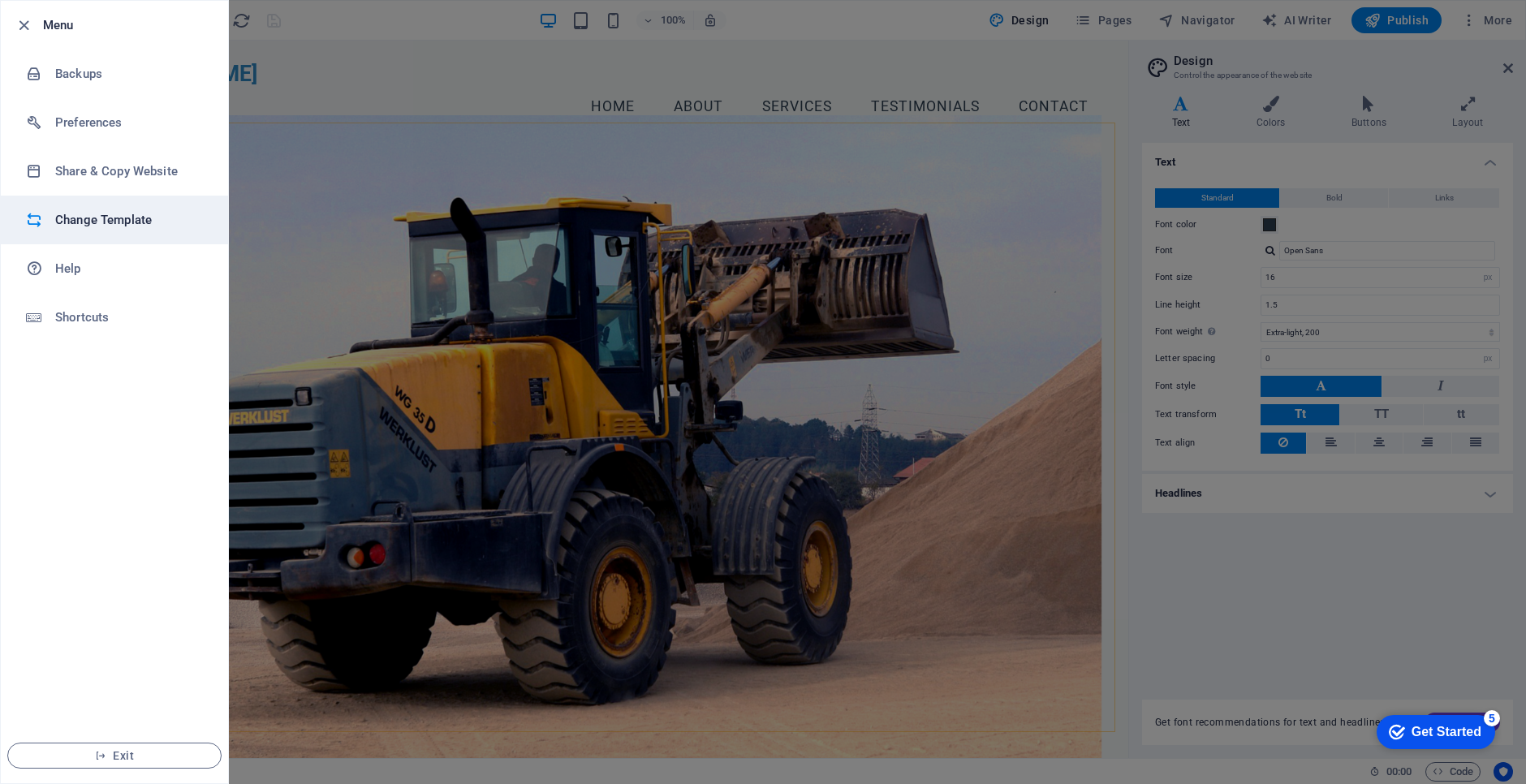
click at [102, 224] on h6 "Change Template" at bounding box center [129, 220] width 150 height 20
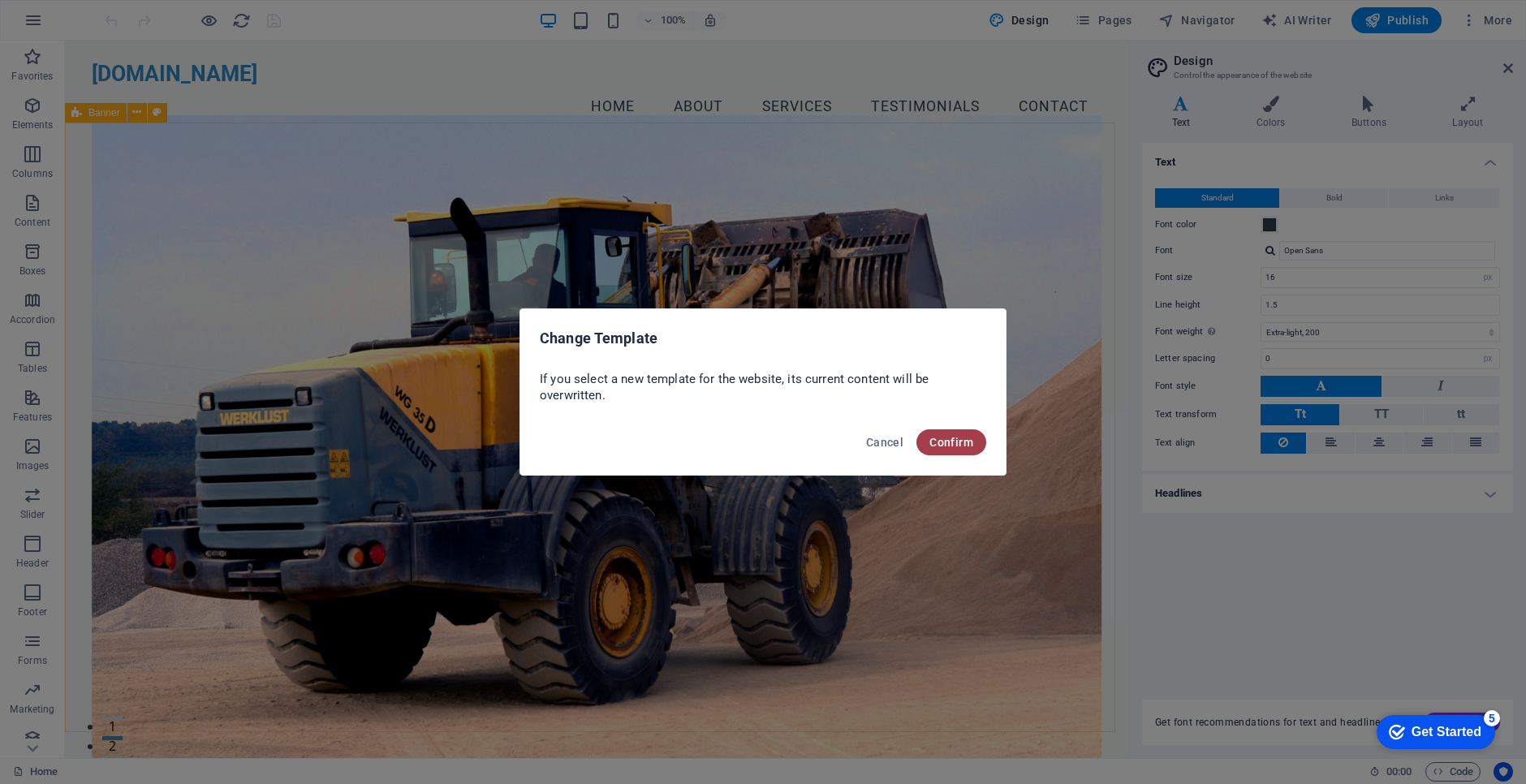
click at [949, 443] on span "Confirm" at bounding box center [951, 442] width 44 height 13
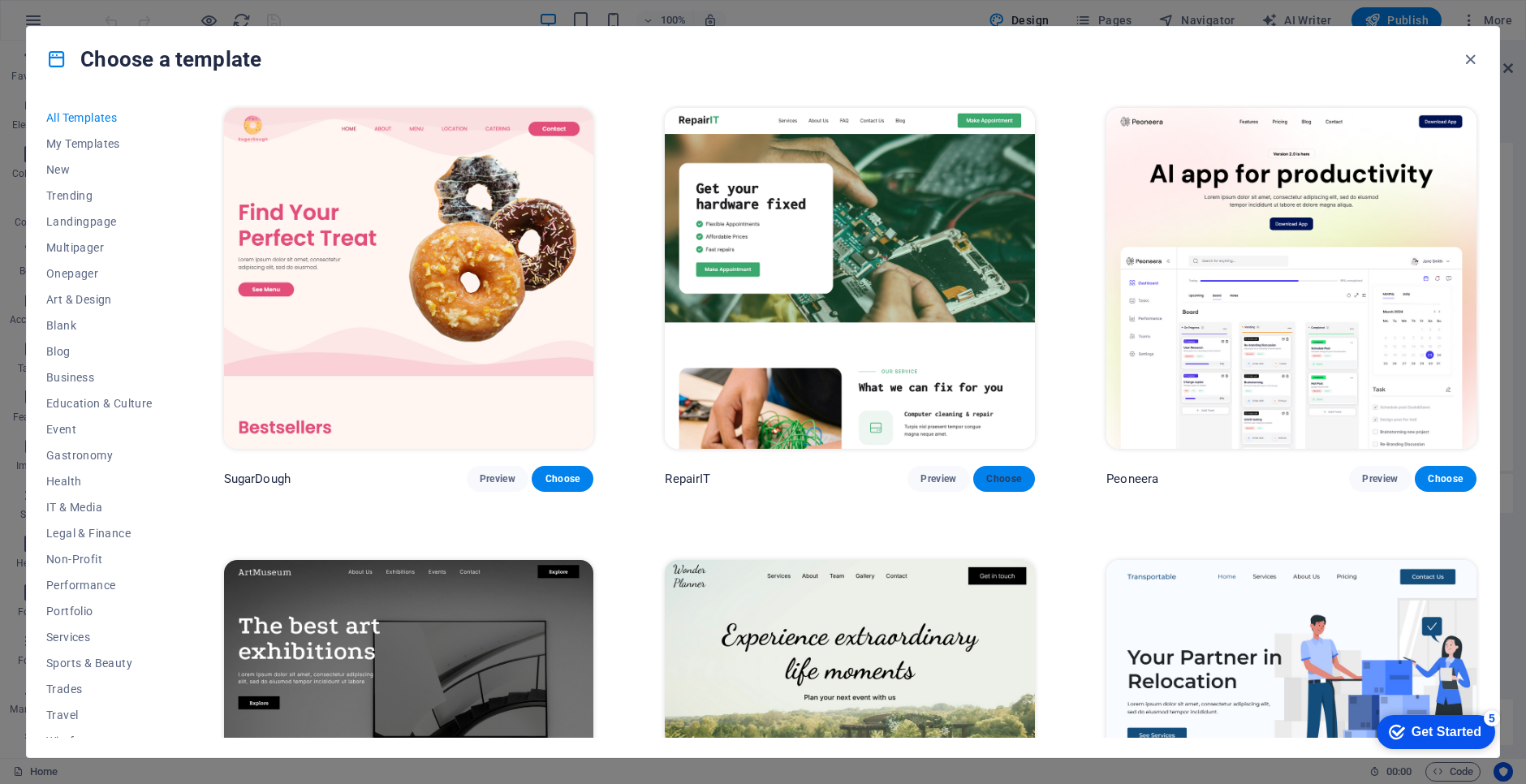
click at [1005, 479] on span "Choose" at bounding box center [1004, 478] width 36 height 13
